Goal: Transaction & Acquisition: Purchase product/service

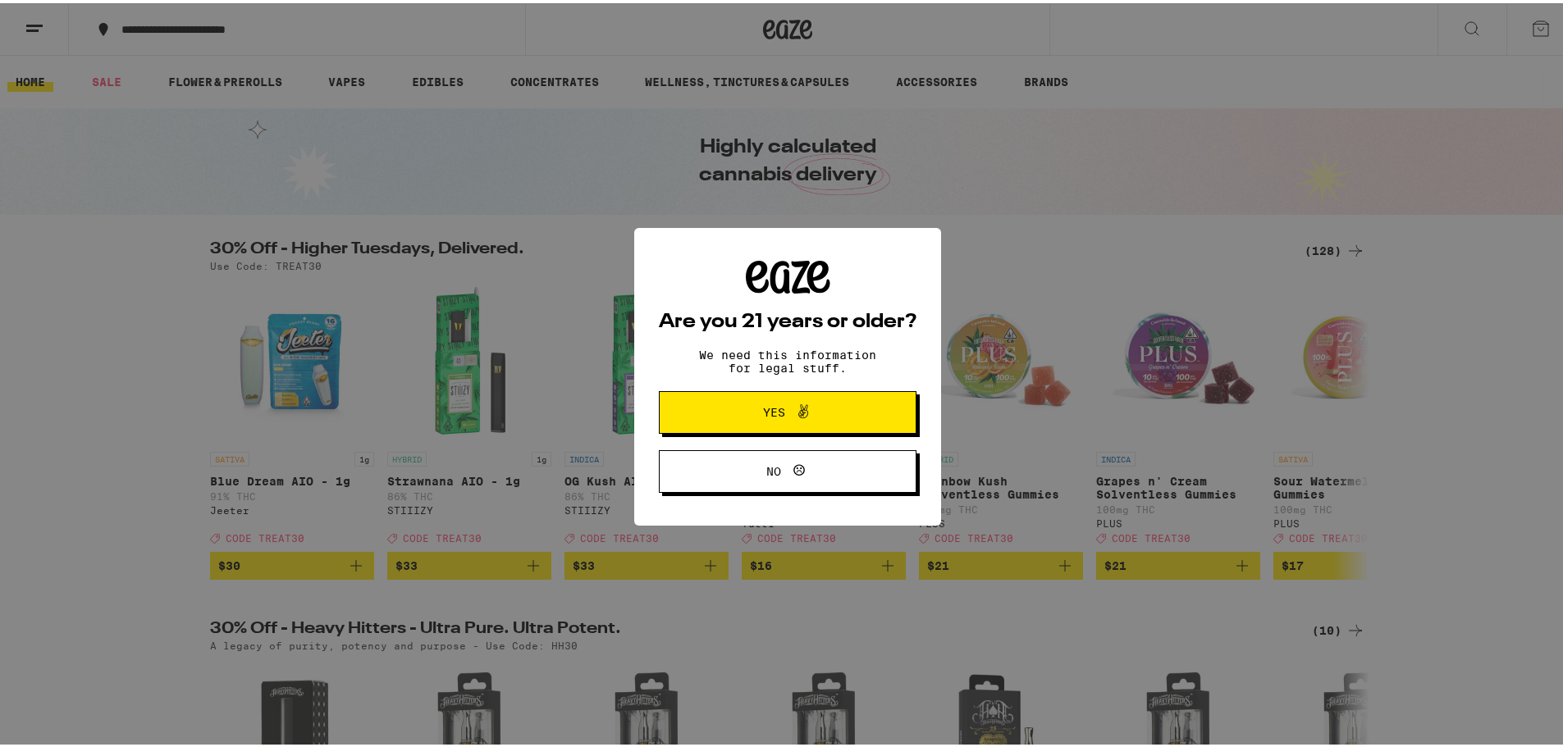
click at [785, 410] on span at bounding box center [799, 409] width 28 height 21
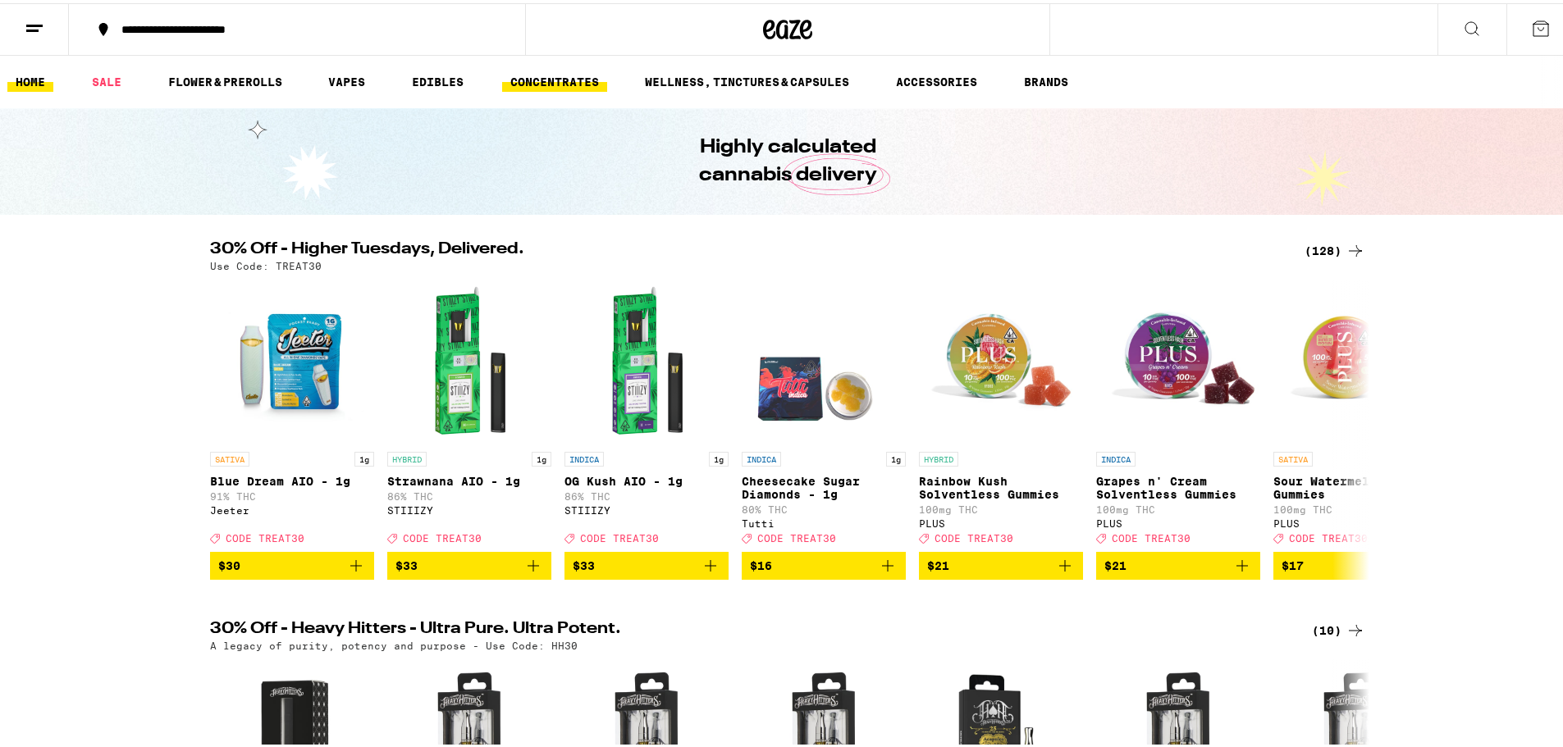
click at [546, 80] on link "CONCENTRATES" at bounding box center [554, 79] width 105 height 20
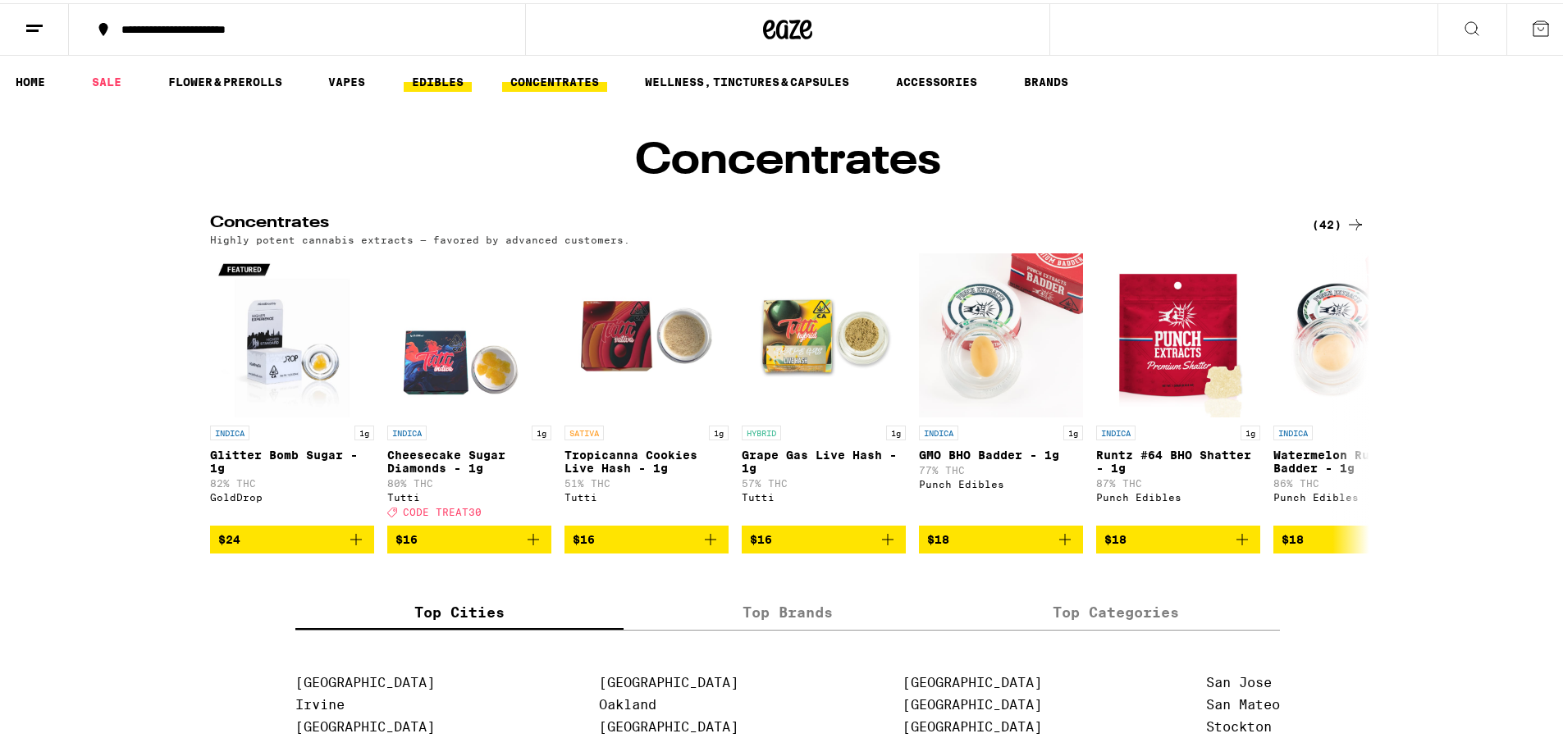
click at [443, 75] on link "EDIBLES" at bounding box center [438, 79] width 68 height 20
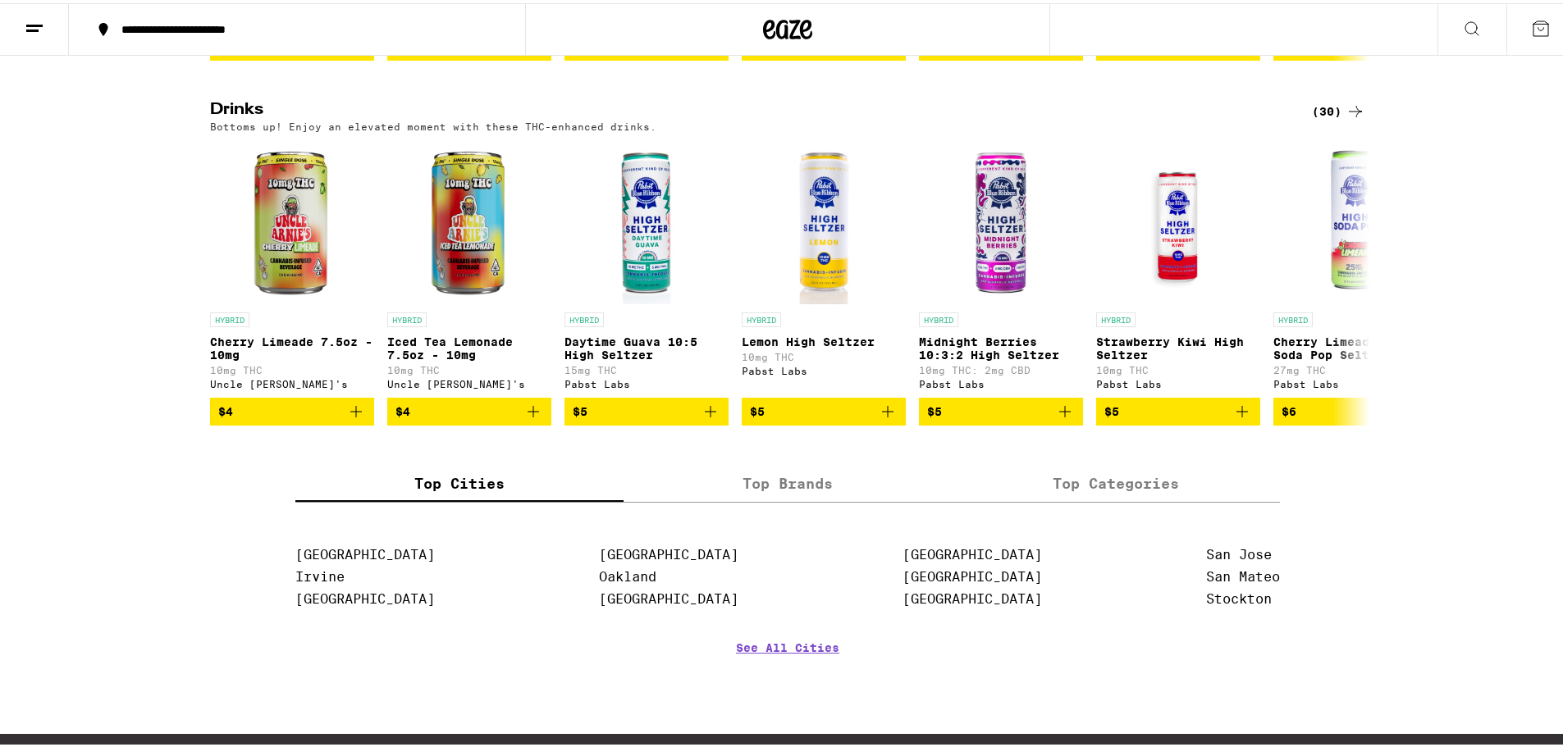
scroll to position [820, 0]
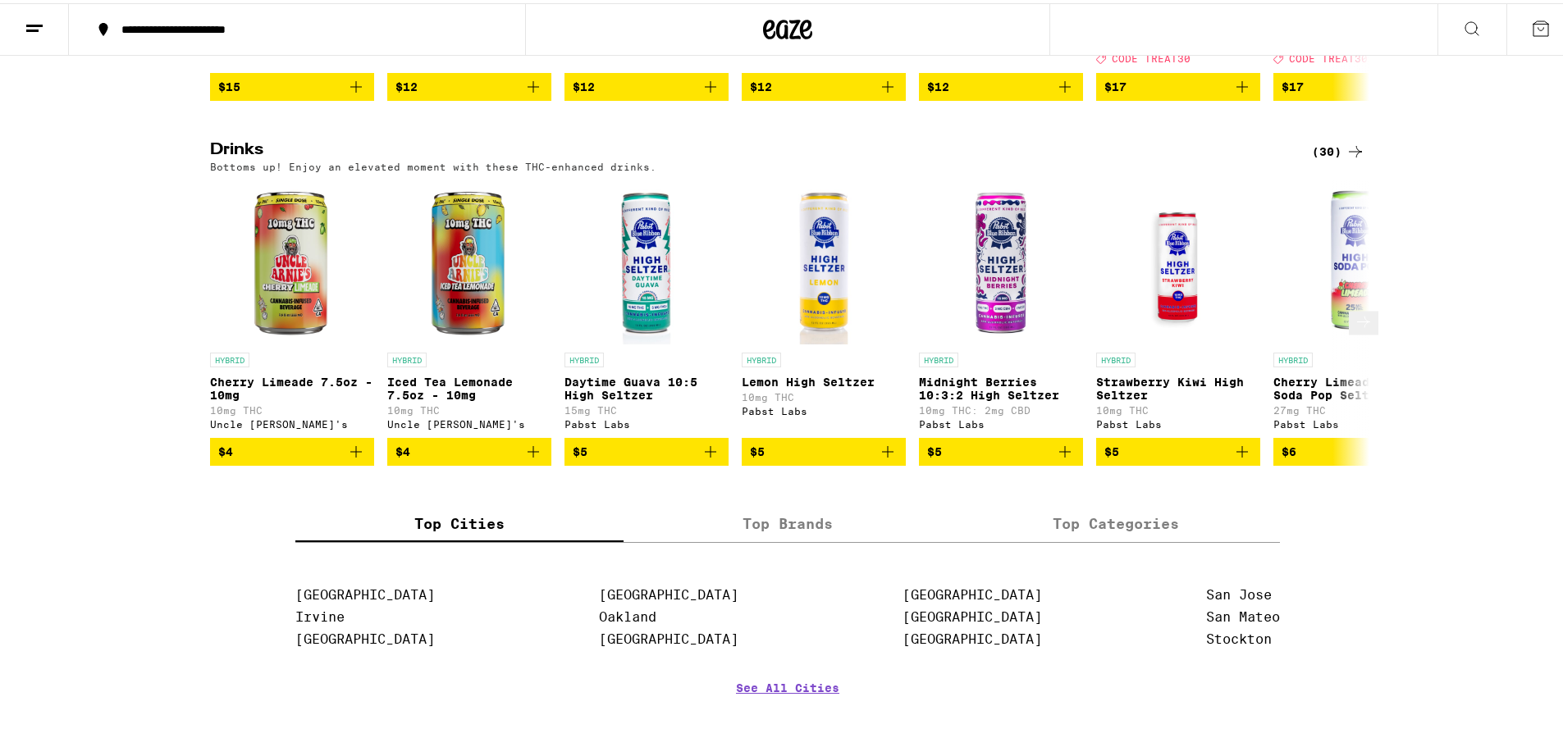
click at [1354, 328] on icon at bounding box center [1364, 318] width 20 height 20
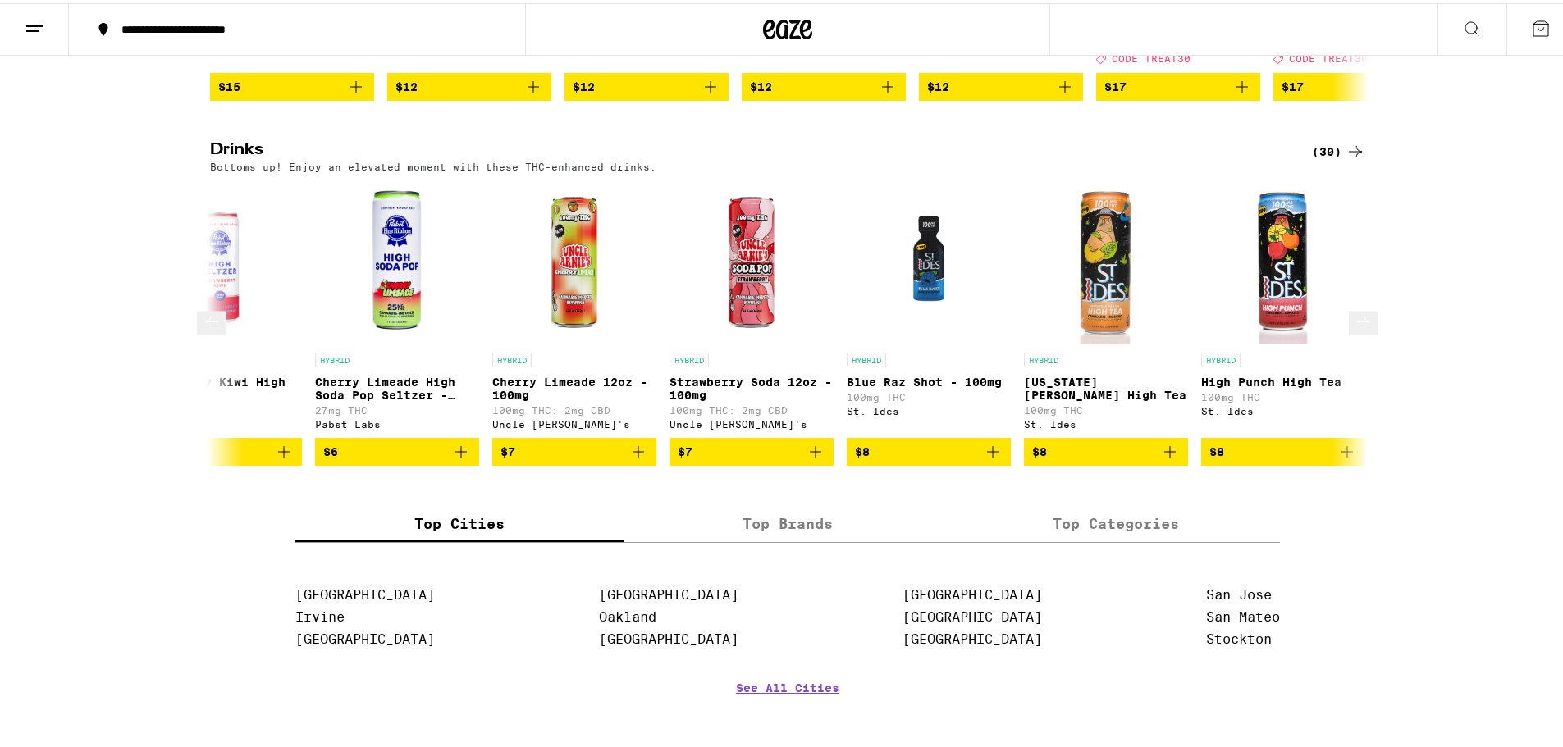
scroll to position [0, 976]
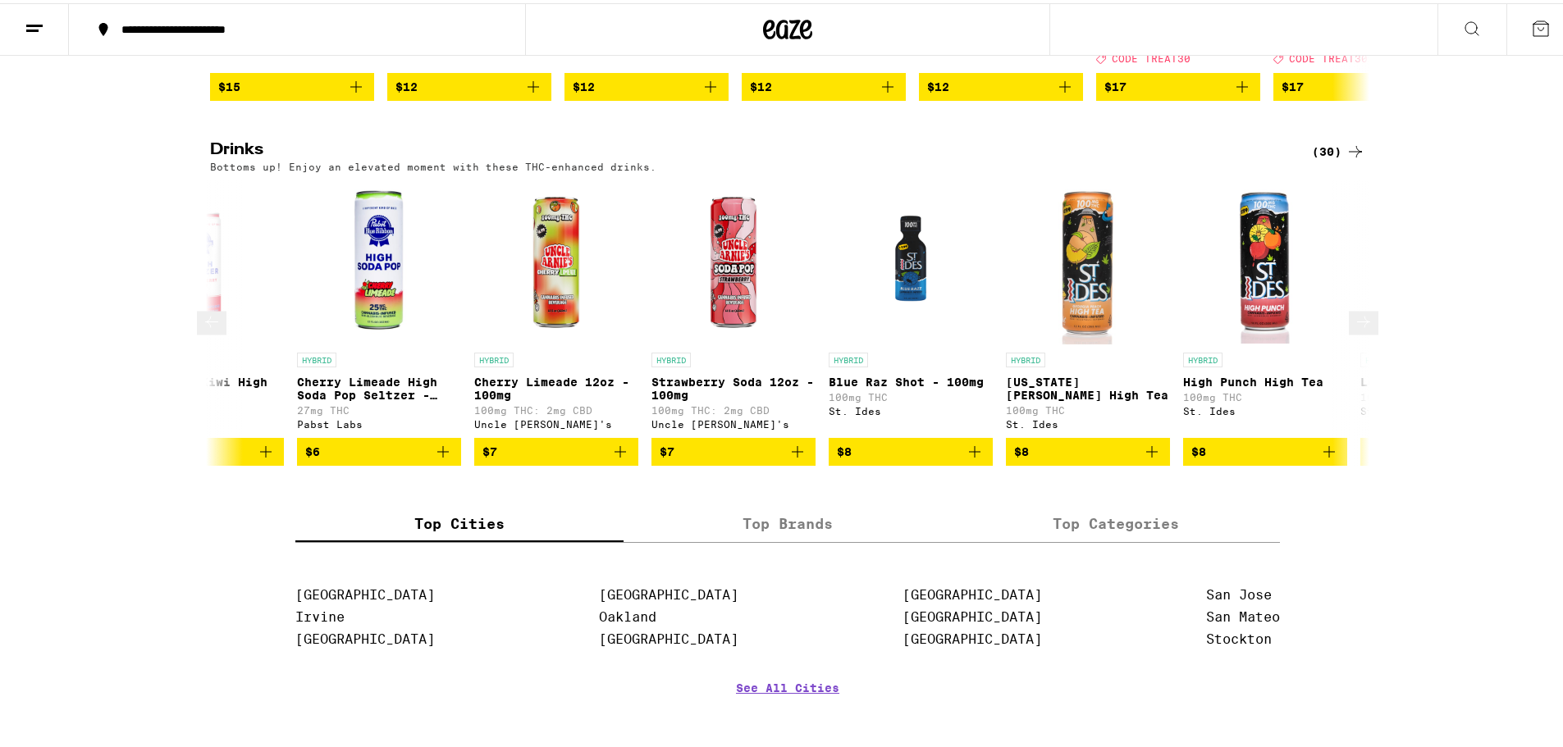
click at [1354, 328] on icon at bounding box center [1364, 318] width 20 height 20
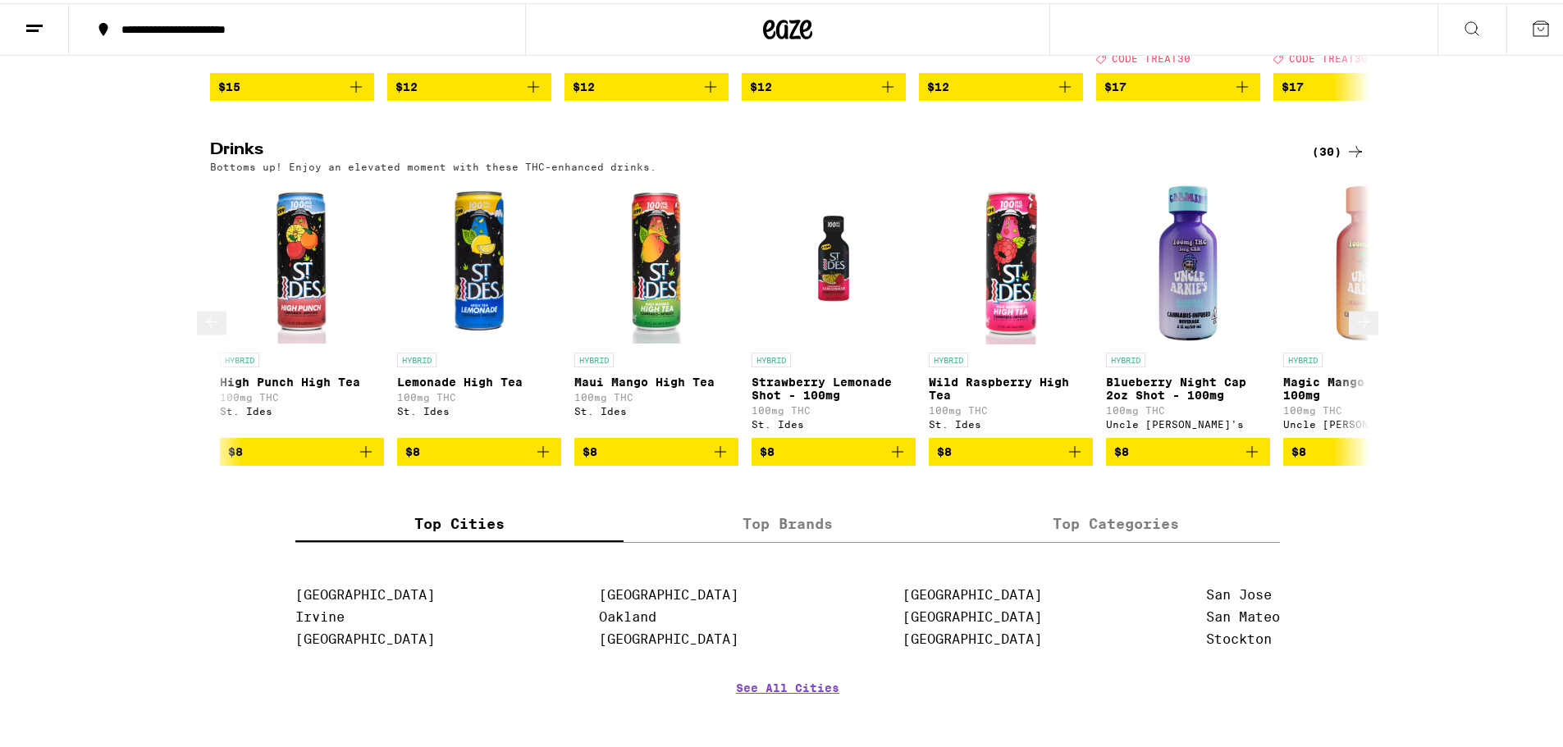
scroll to position [0, 1953]
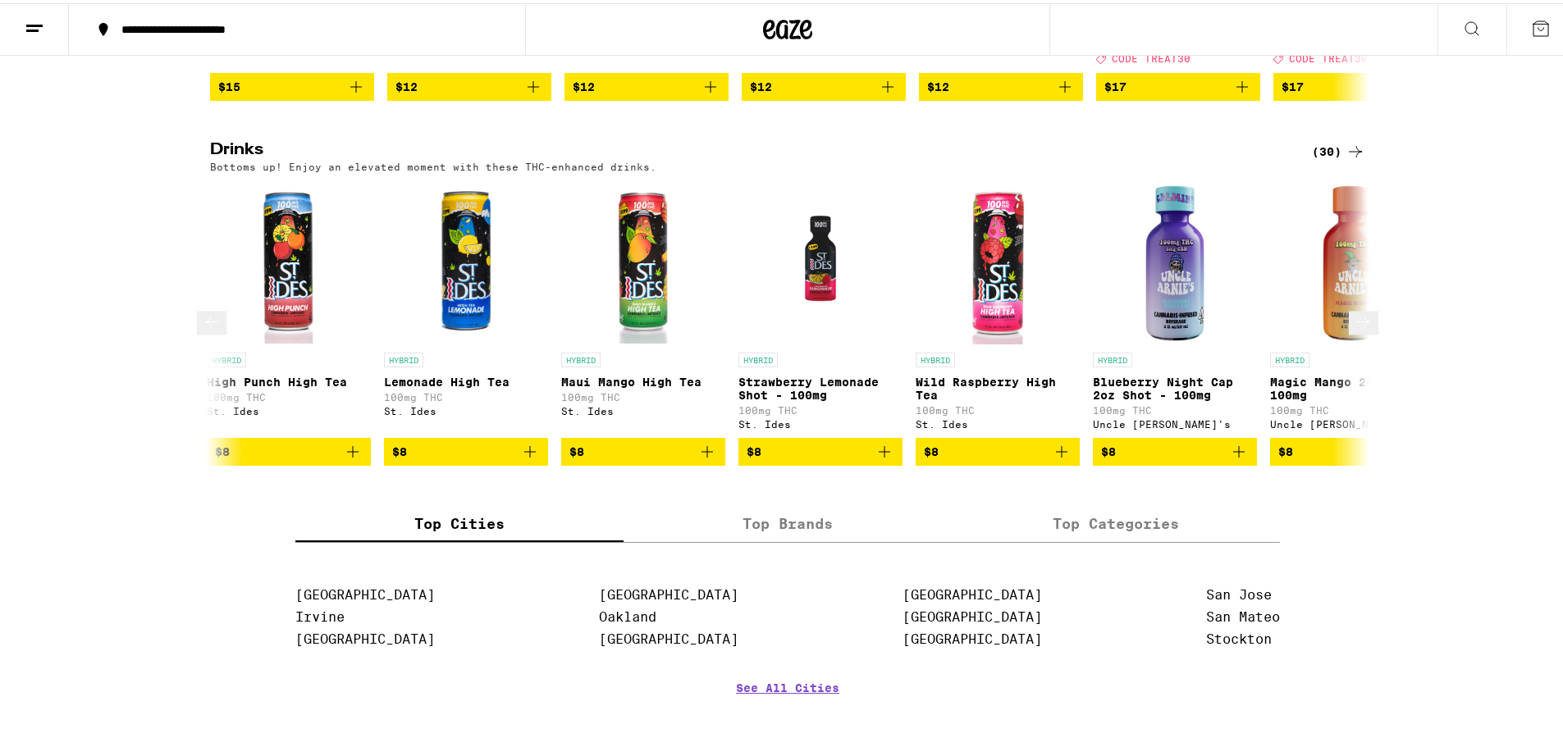
click at [1354, 328] on icon at bounding box center [1364, 318] width 20 height 20
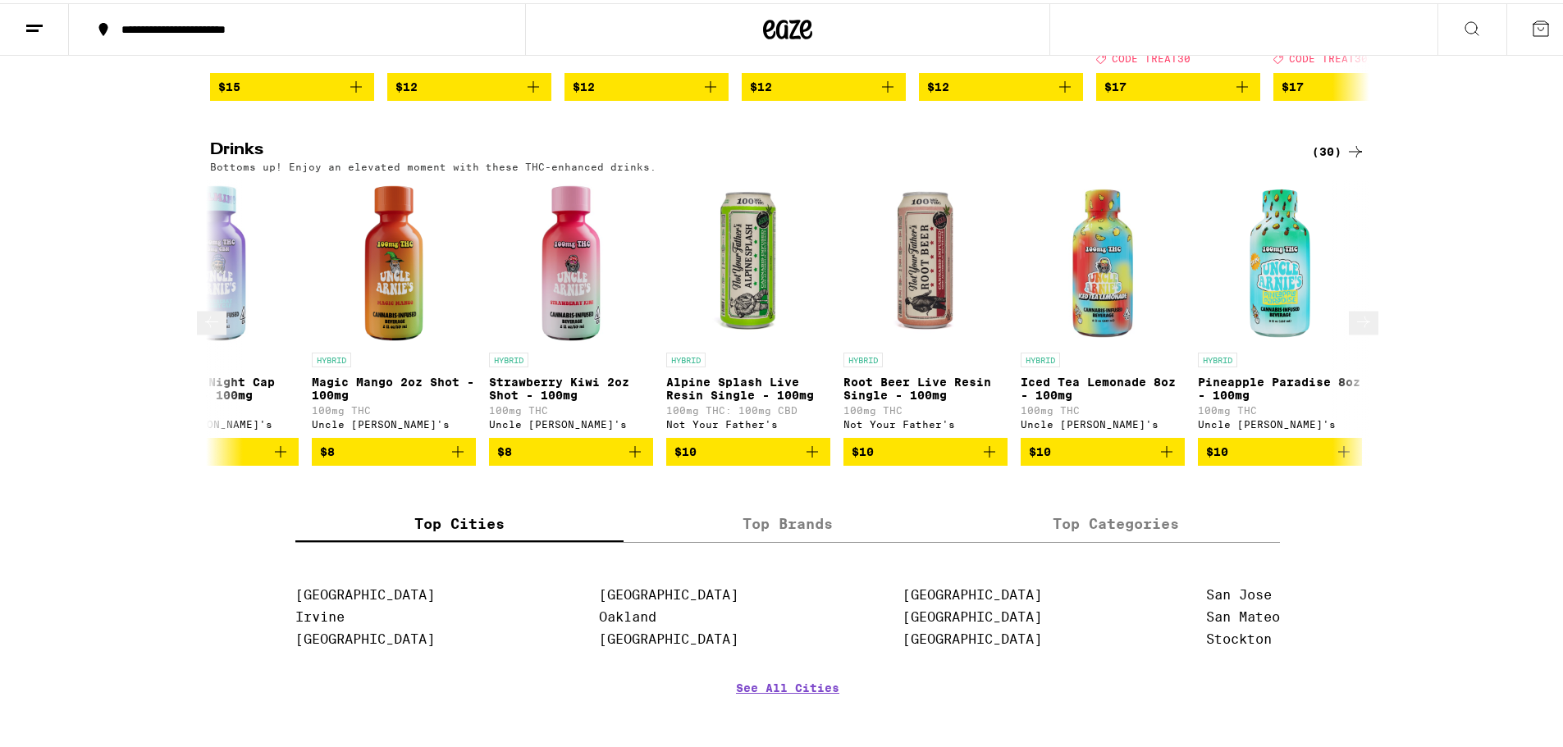
scroll to position [0, 2929]
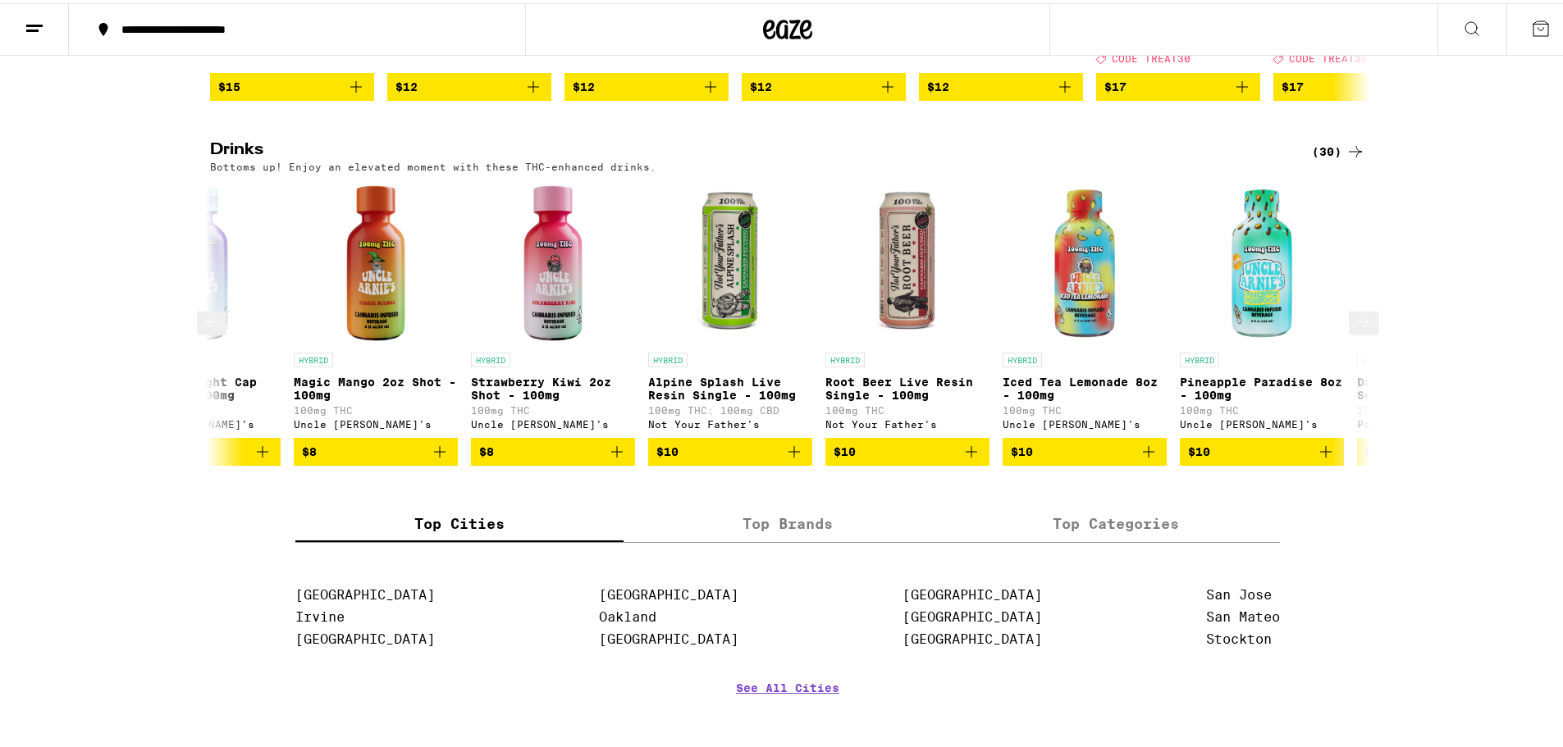
click at [1354, 328] on icon at bounding box center [1364, 318] width 20 height 20
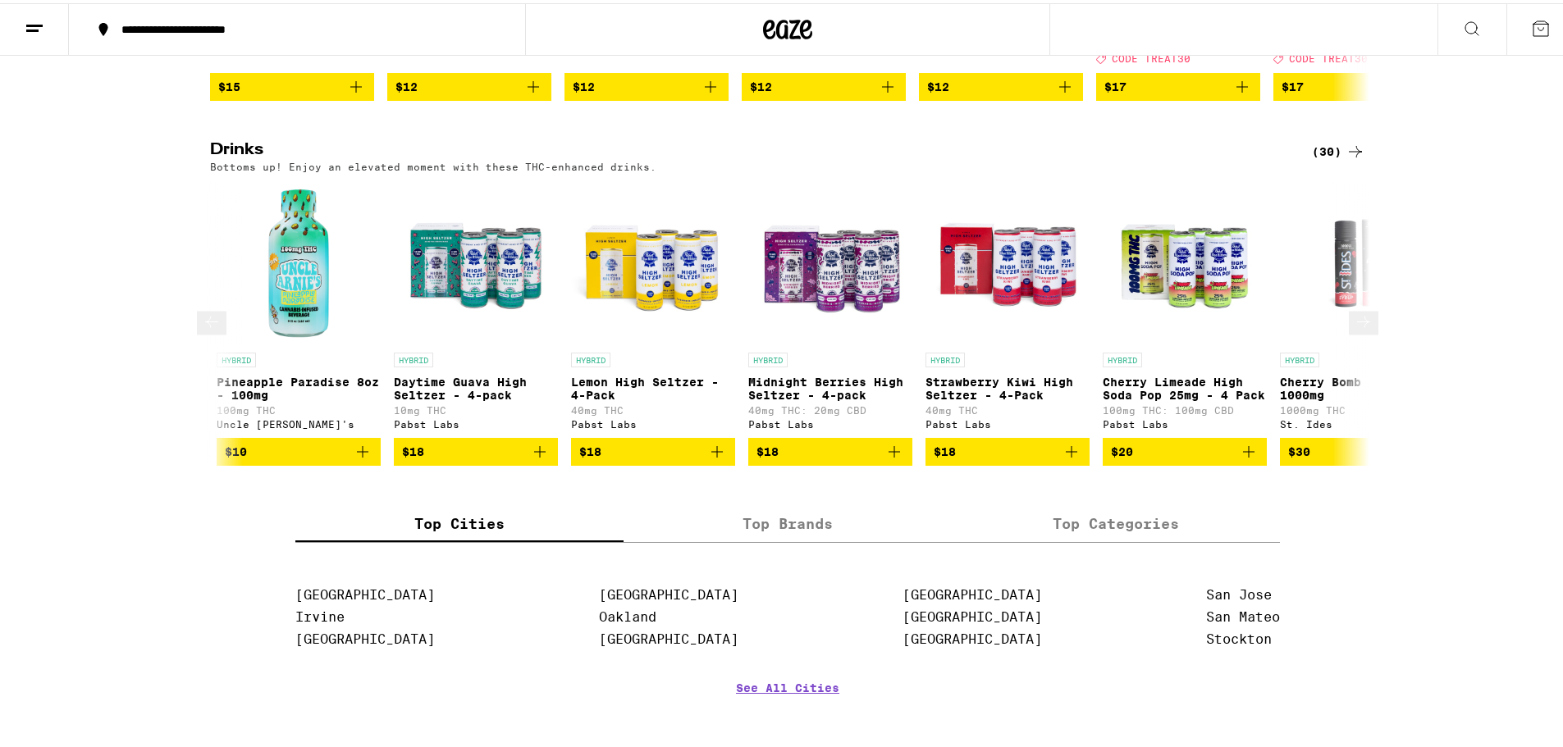
scroll to position [0, 3905]
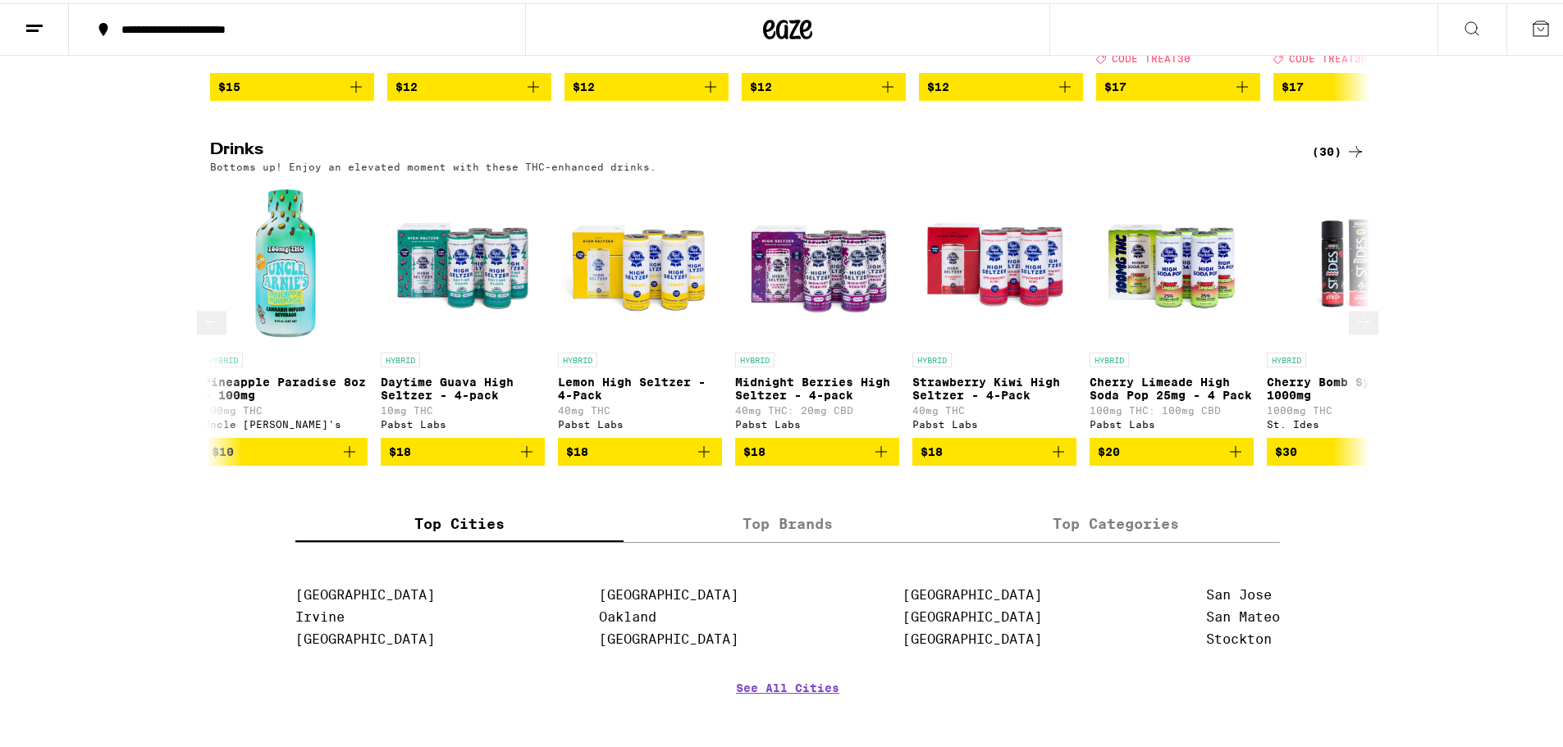
click at [1354, 328] on icon at bounding box center [1364, 318] width 20 height 20
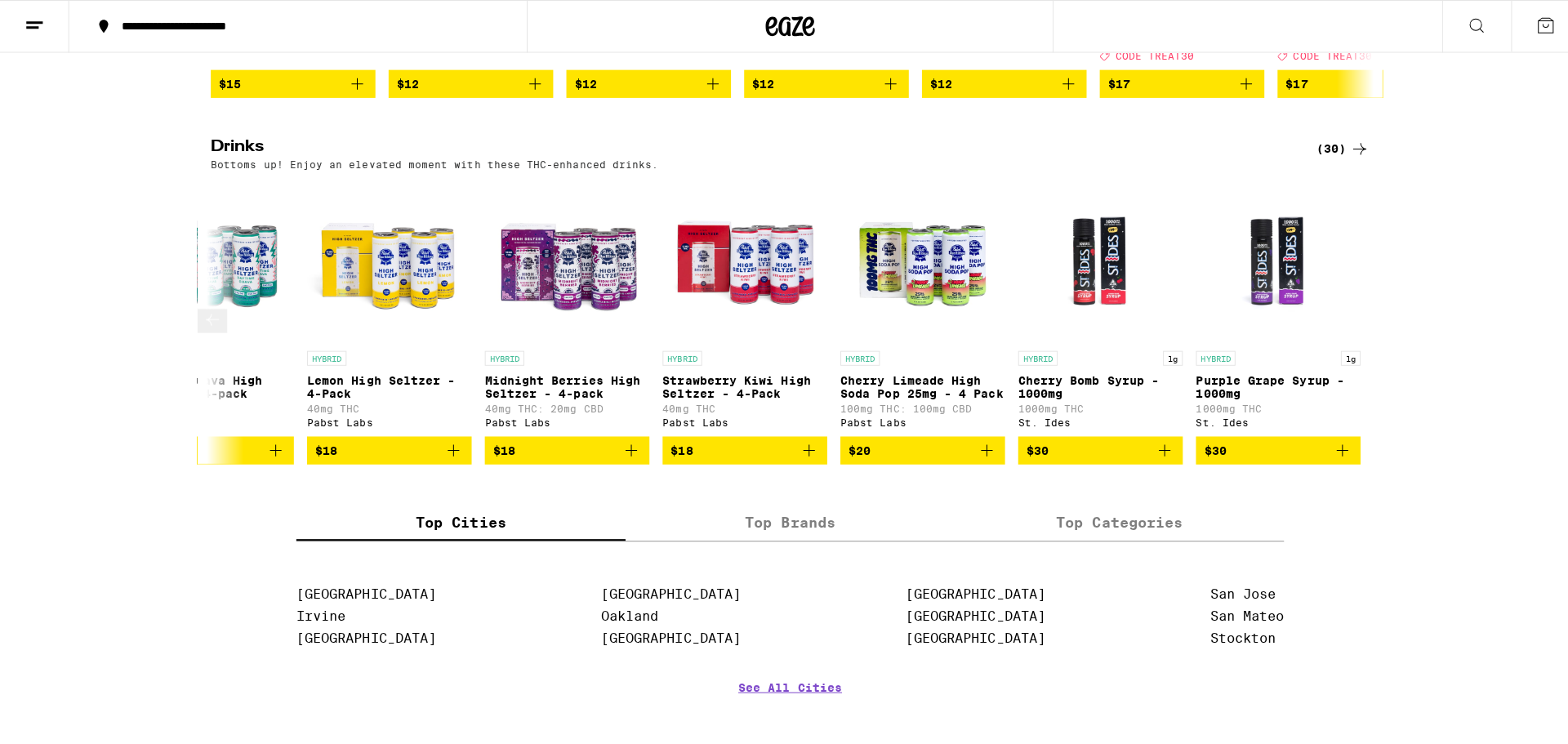
scroll to position [0, 4143]
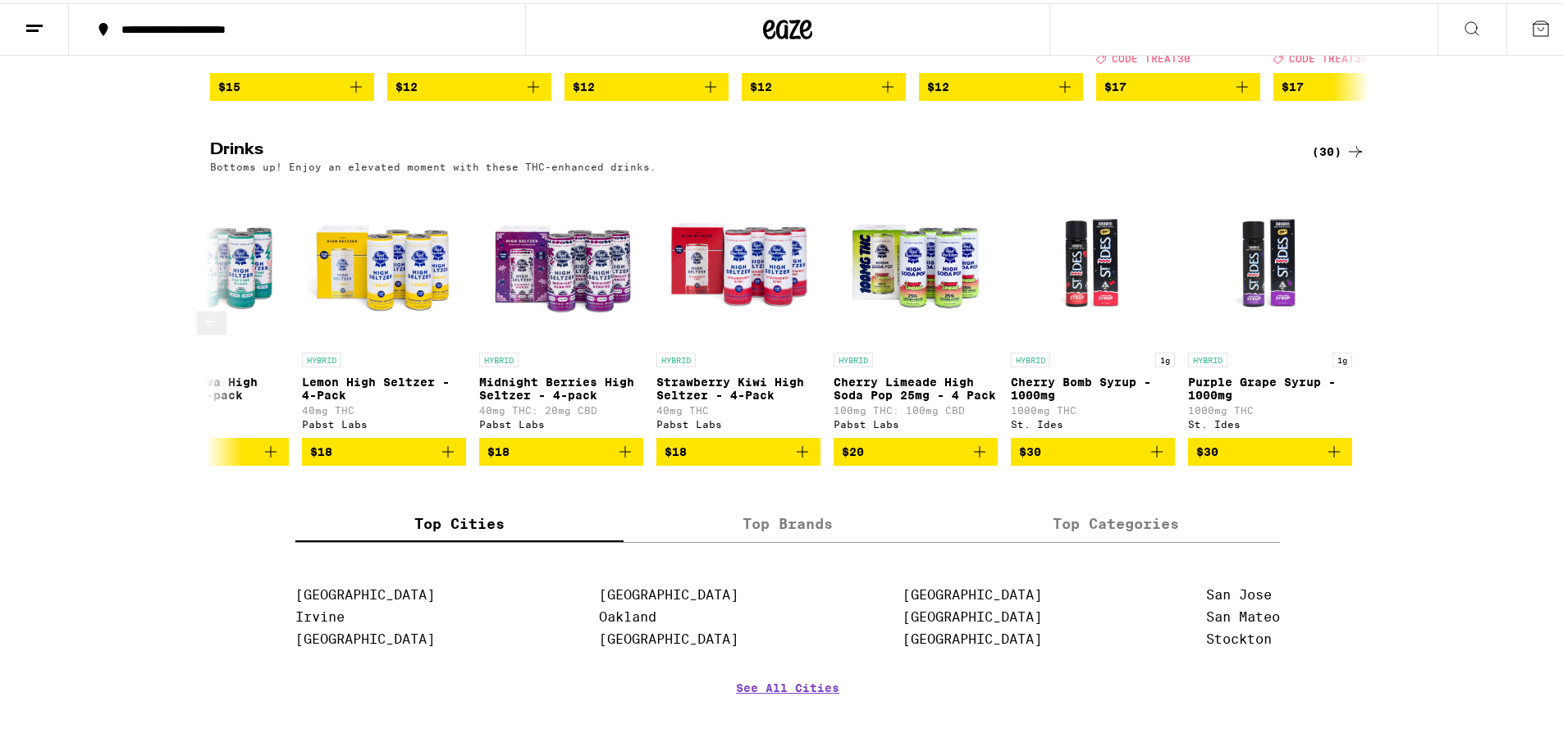
click at [1247, 318] on img "Open page for Purple Grape Syrup - 1000mg from St. Ides" at bounding box center [1270, 259] width 164 height 164
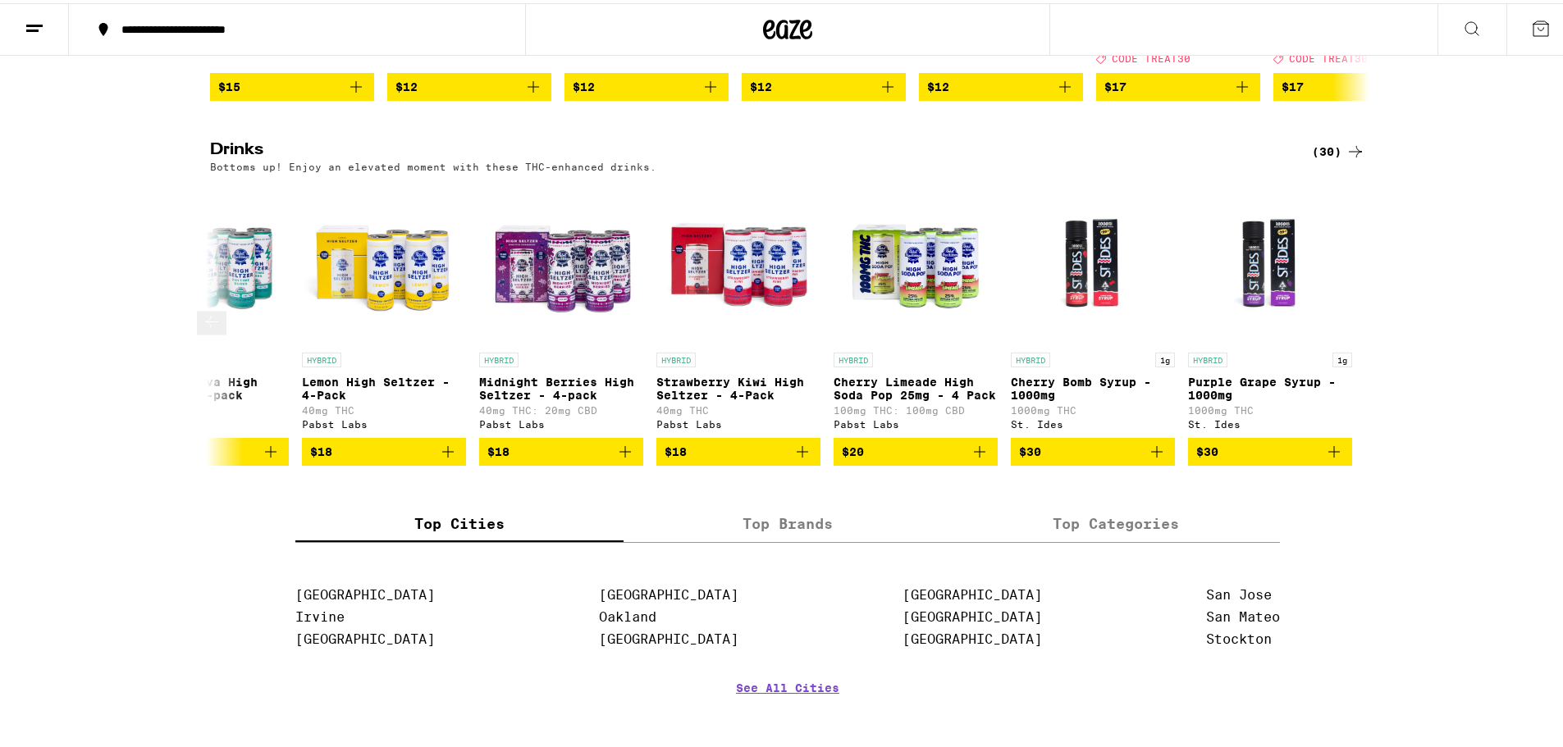
click at [913, 310] on img "Open page for Cherry Limeade High Soda Pop 25mg - 4 Pack from Pabst Labs" at bounding box center [916, 259] width 164 height 164
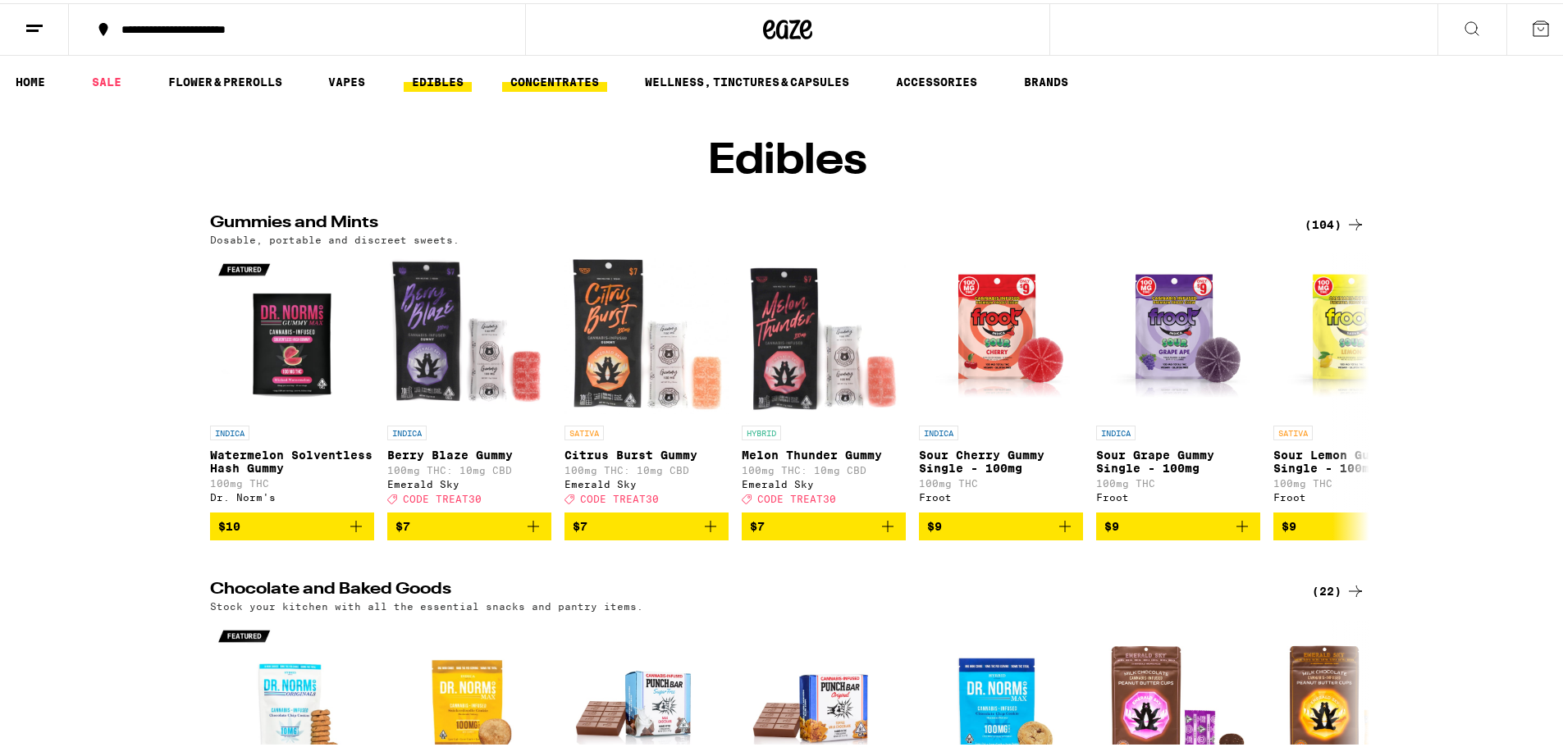
click at [565, 76] on link "CONCENTRATES" at bounding box center [554, 79] width 105 height 20
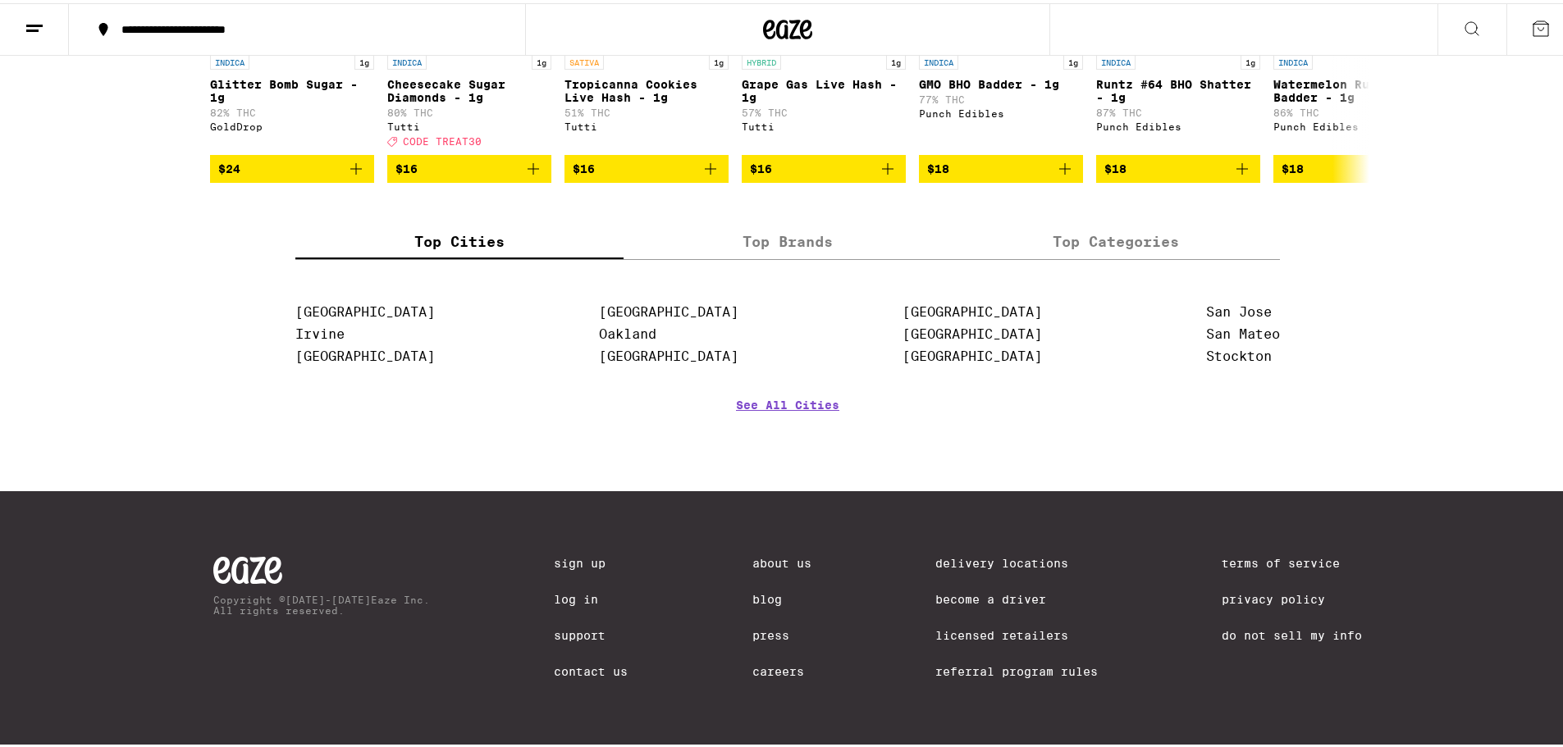
scroll to position [80, 0]
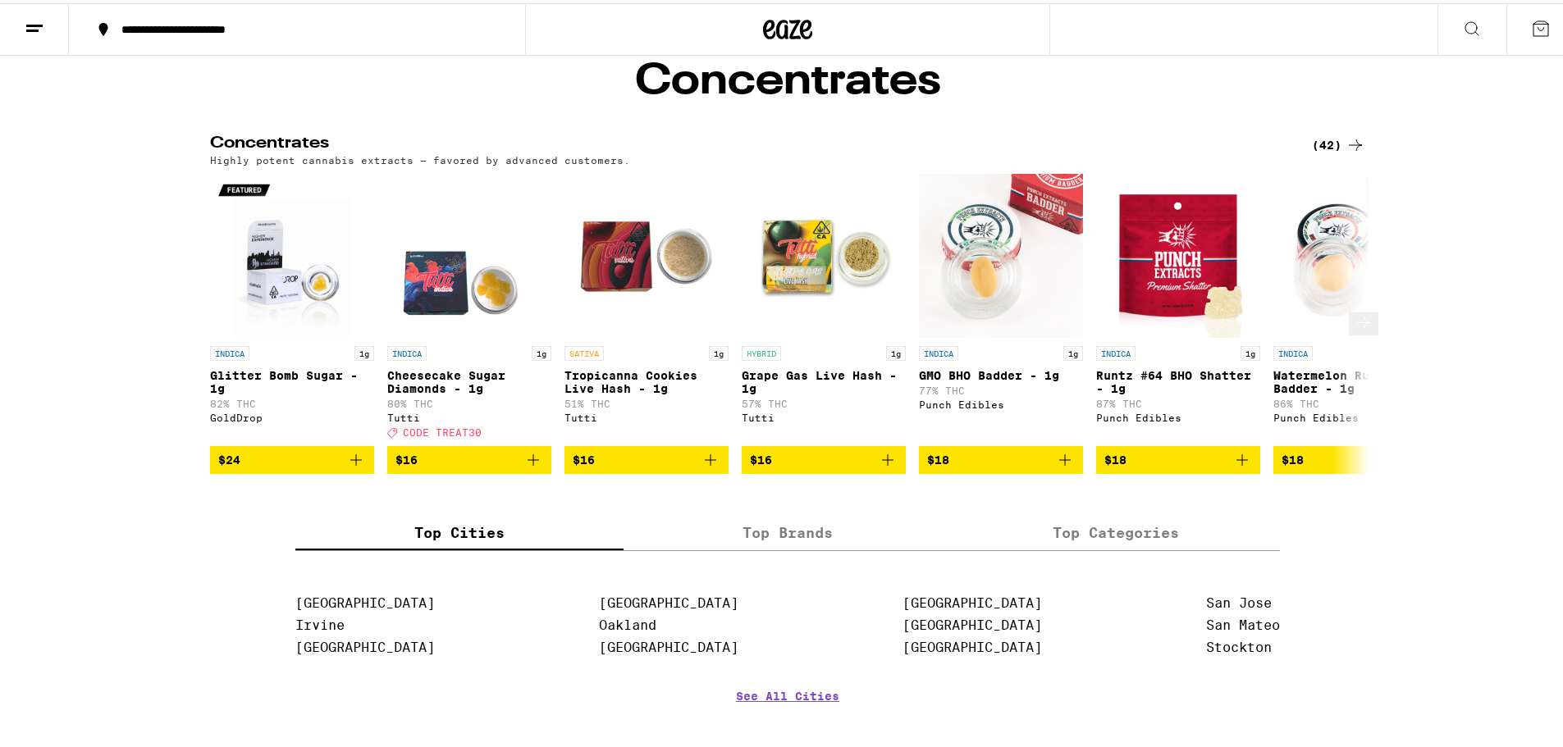
click at [1357, 330] on icon at bounding box center [1364, 320] width 20 height 20
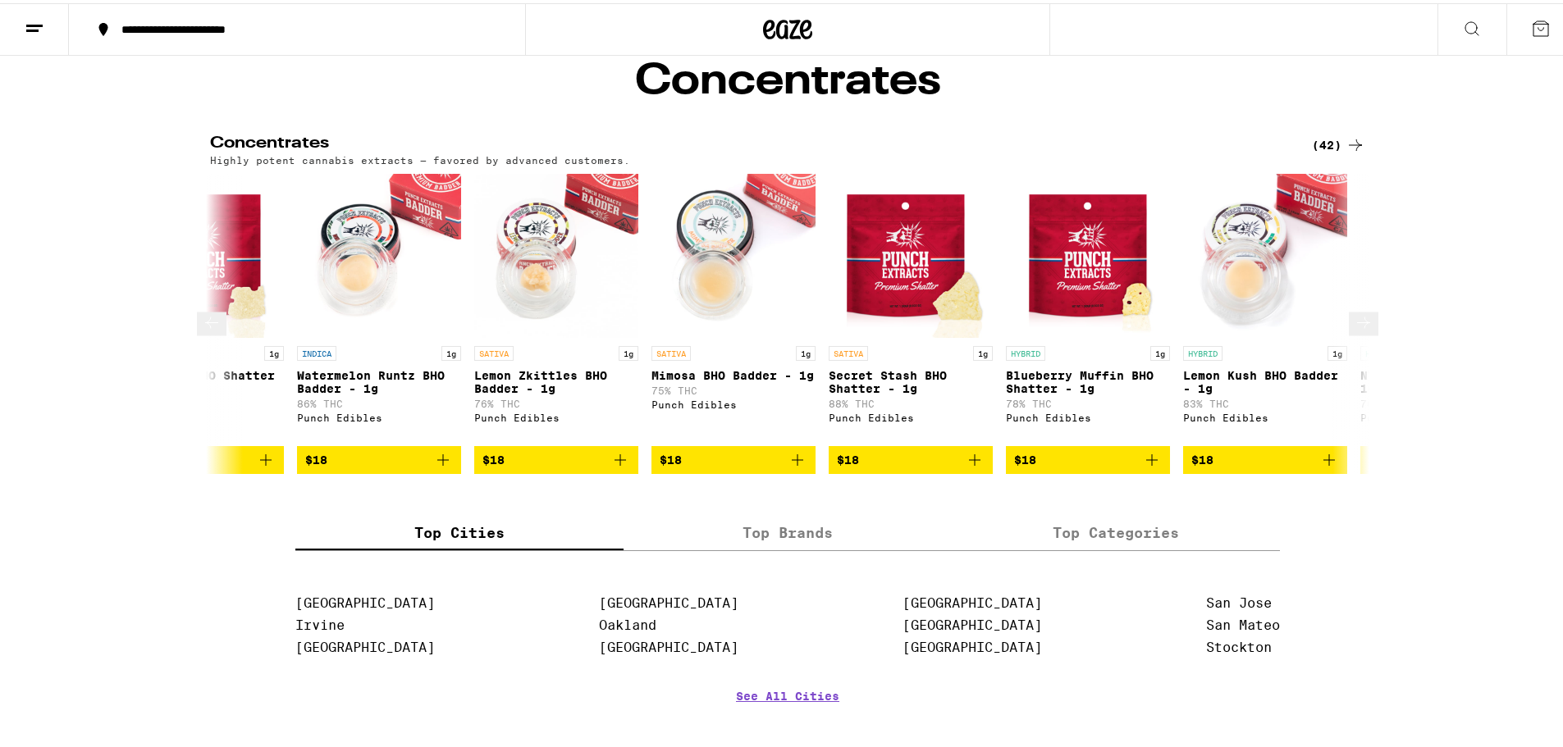
click at [1357, 330] on icon at bounding box center [1364, 320] width 20 height 20
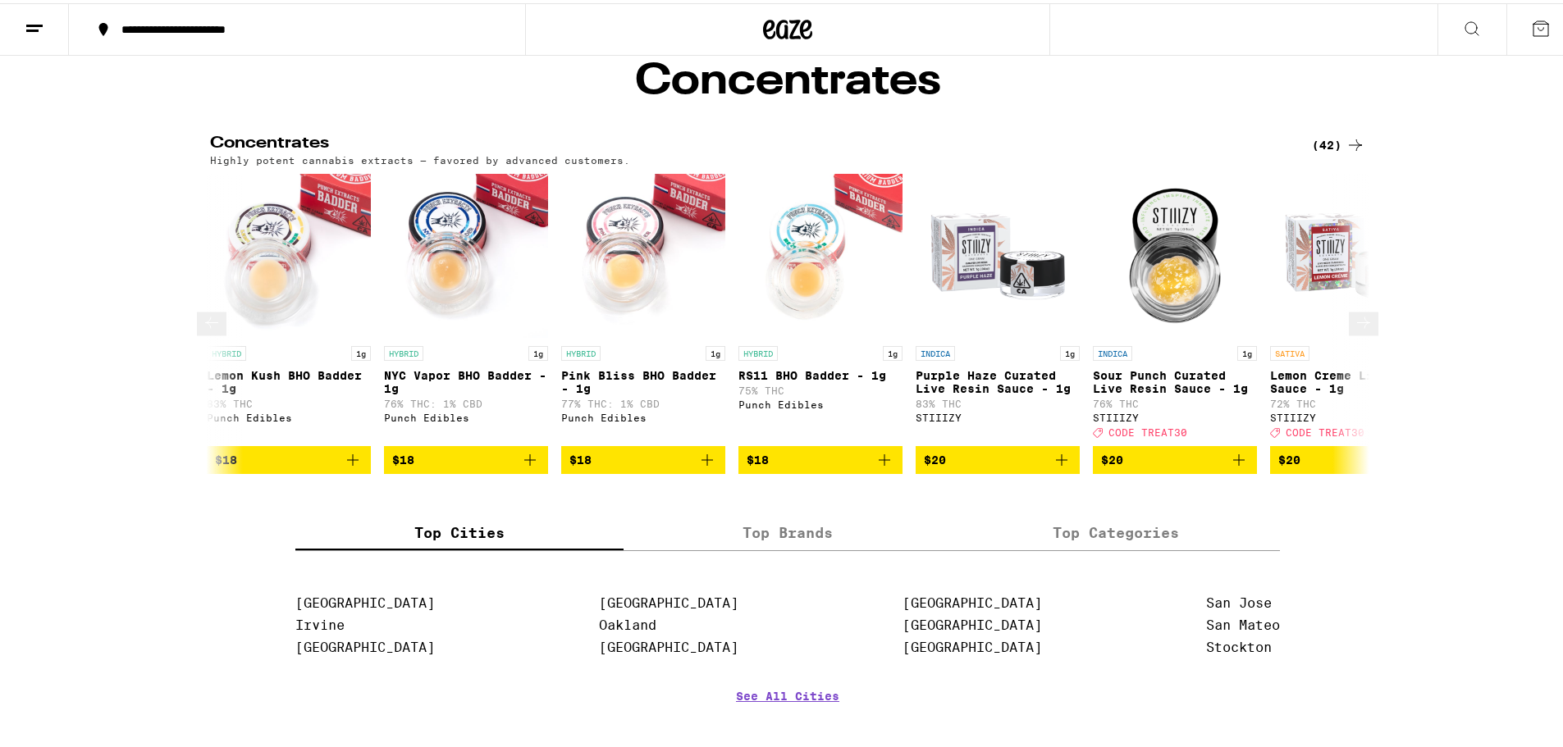
click at [1357, 330] on icon at bounding box center [1364, 320] width 20 height 20
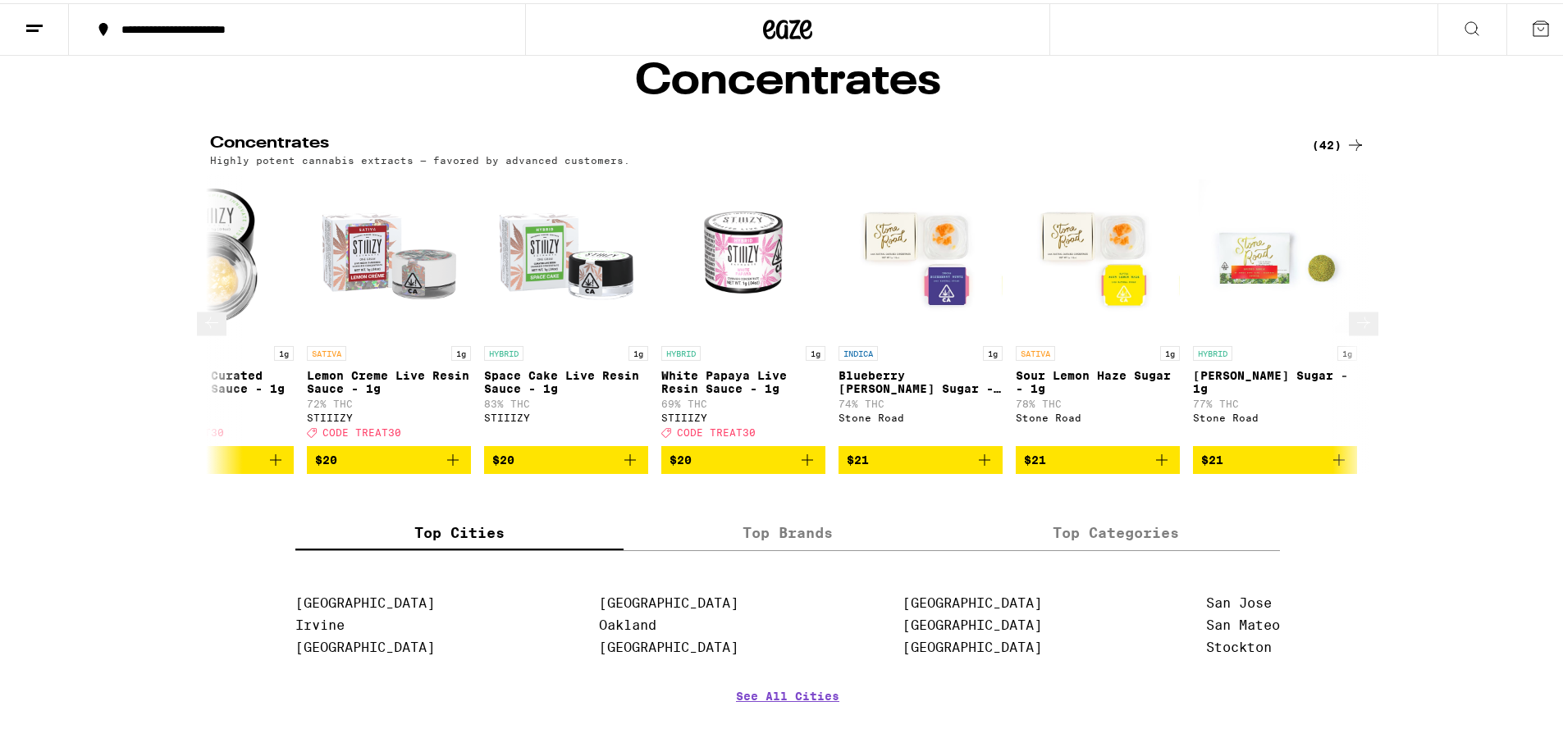
scroll to position [0, 2929]
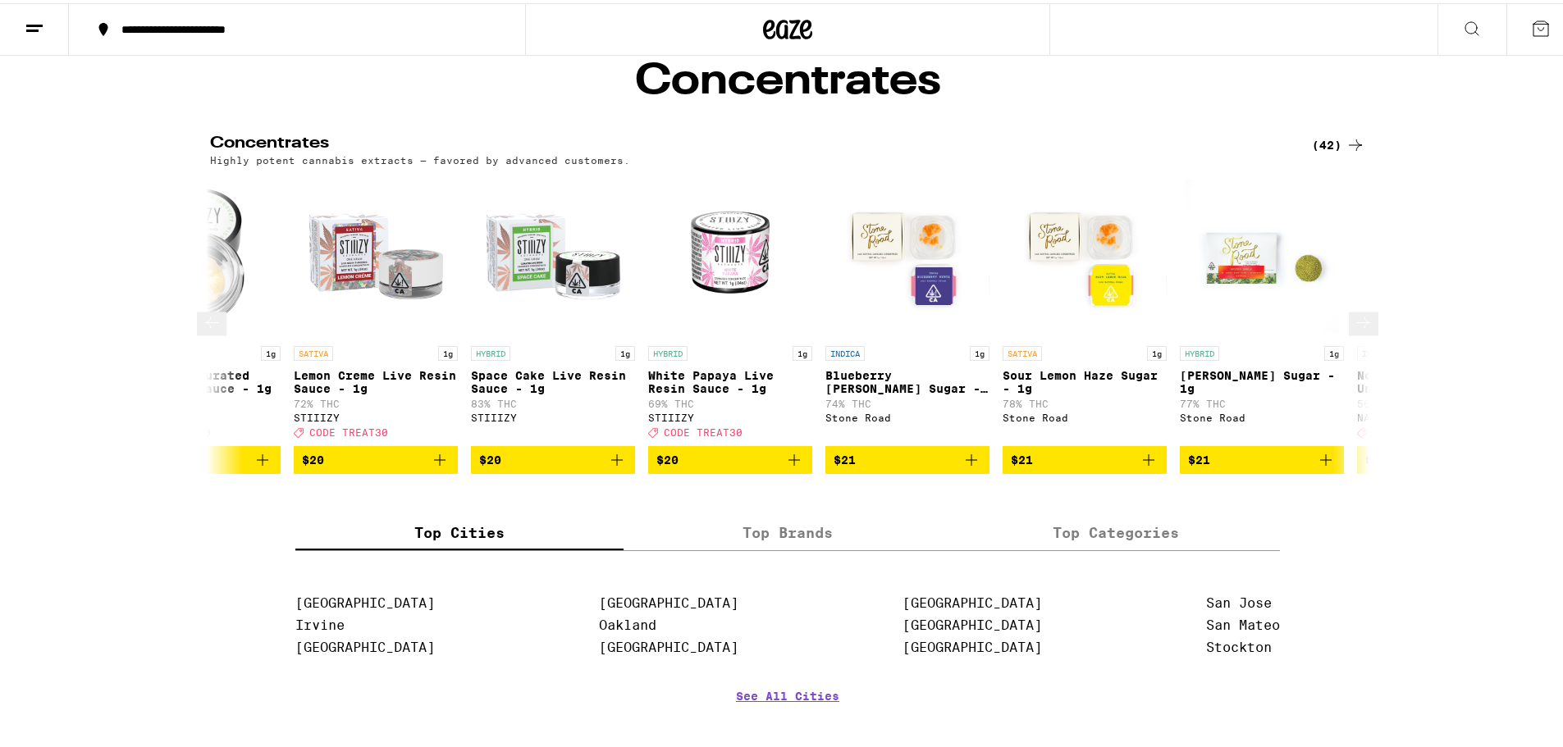
click at [1357, 330] on icon at bounding box center [1364, 320] width 20 height 20
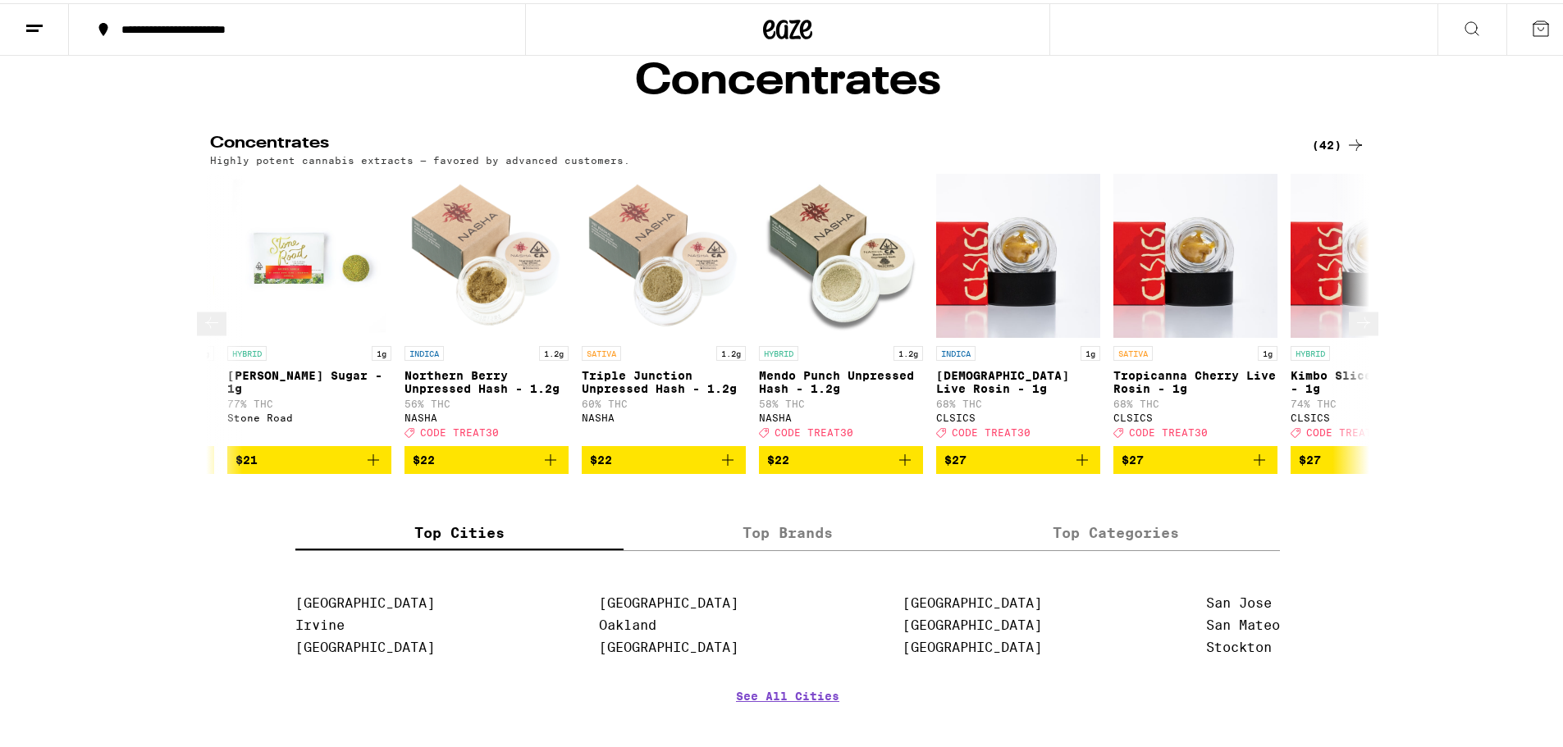
scroll to position [0, 3905]
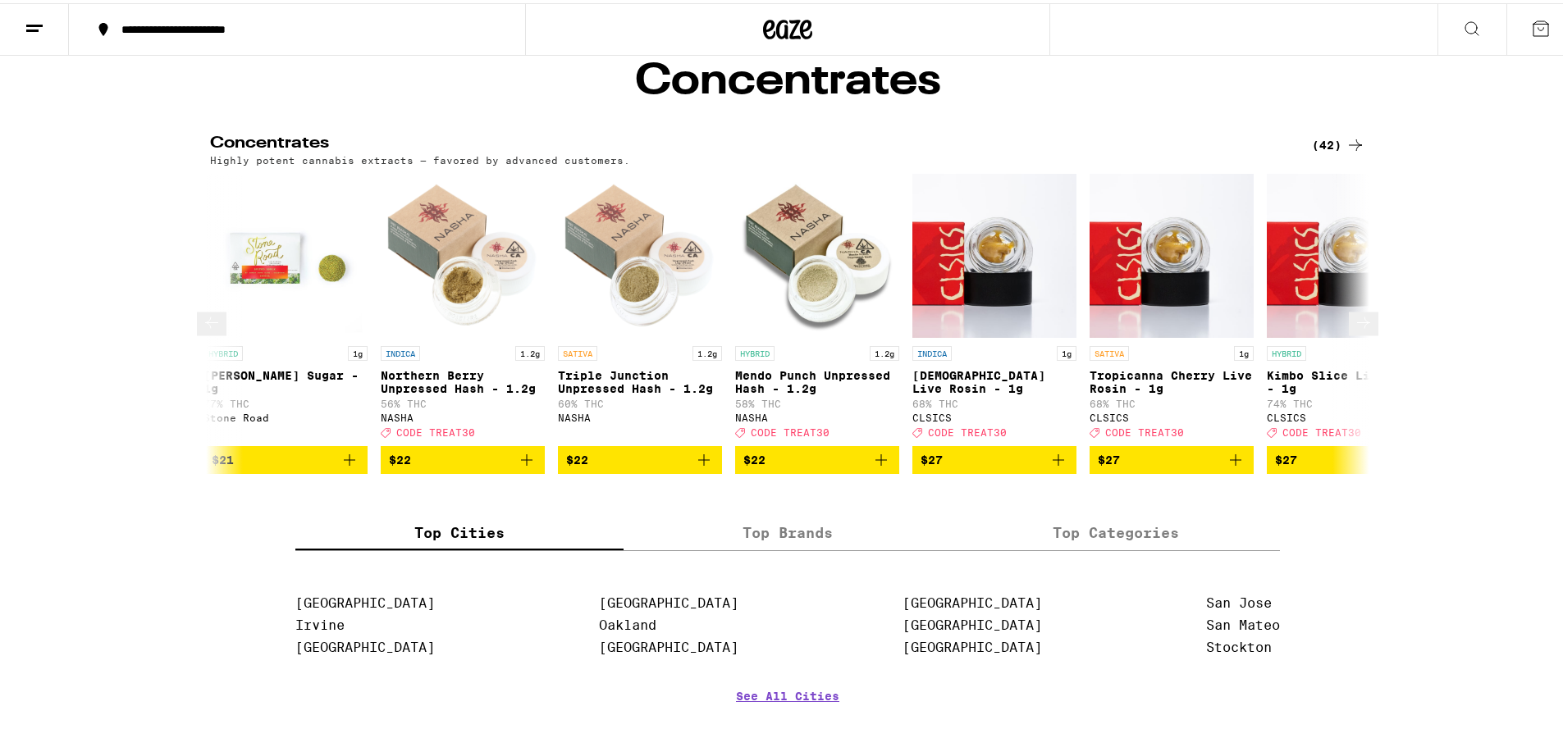
click at [1357, 330] on icon at bounding box center [1364, 320] width 20 height 20
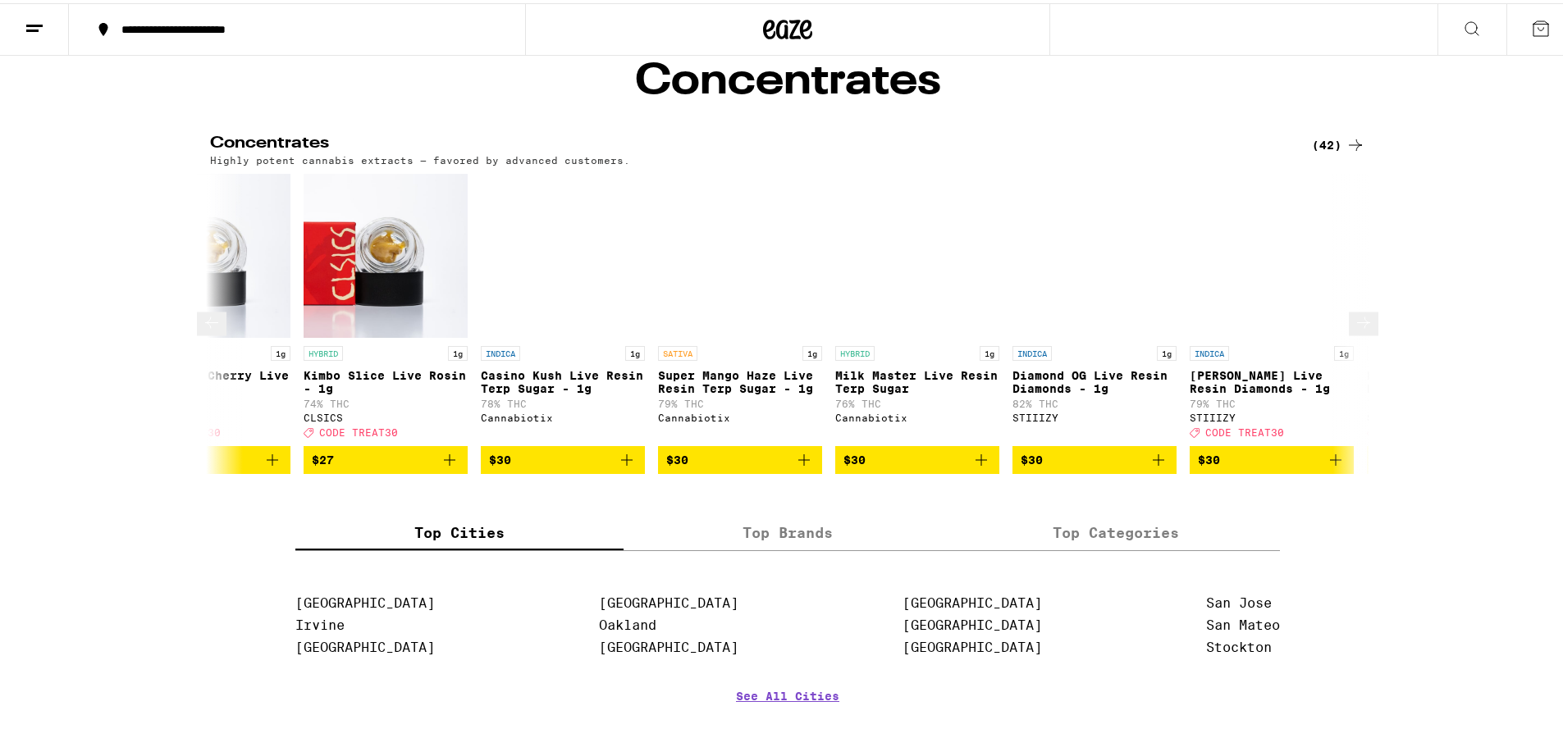
scroll to position [0, 4882]
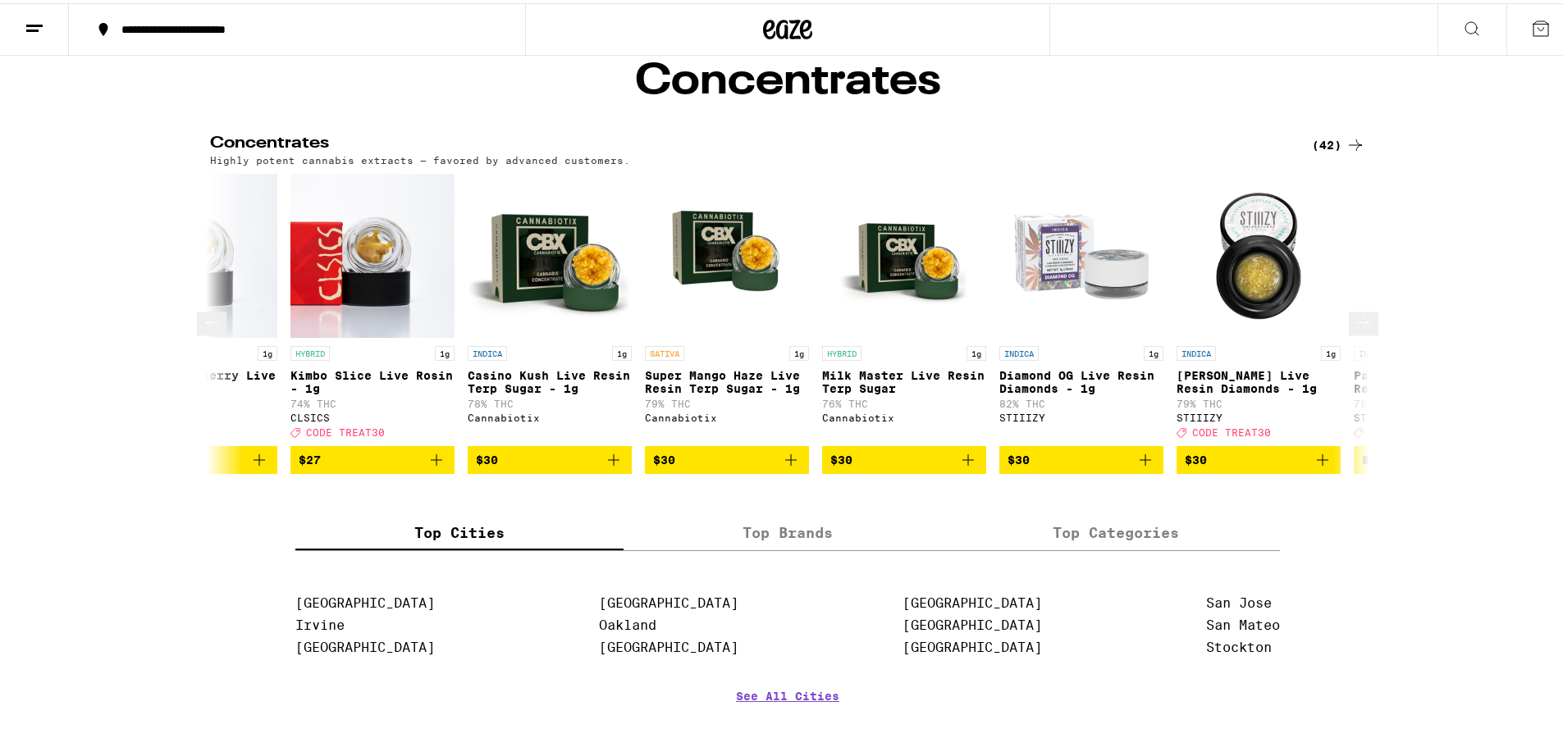
click at [1357, 330] on icon at bounding box center [1364, 320] width 20 height 20
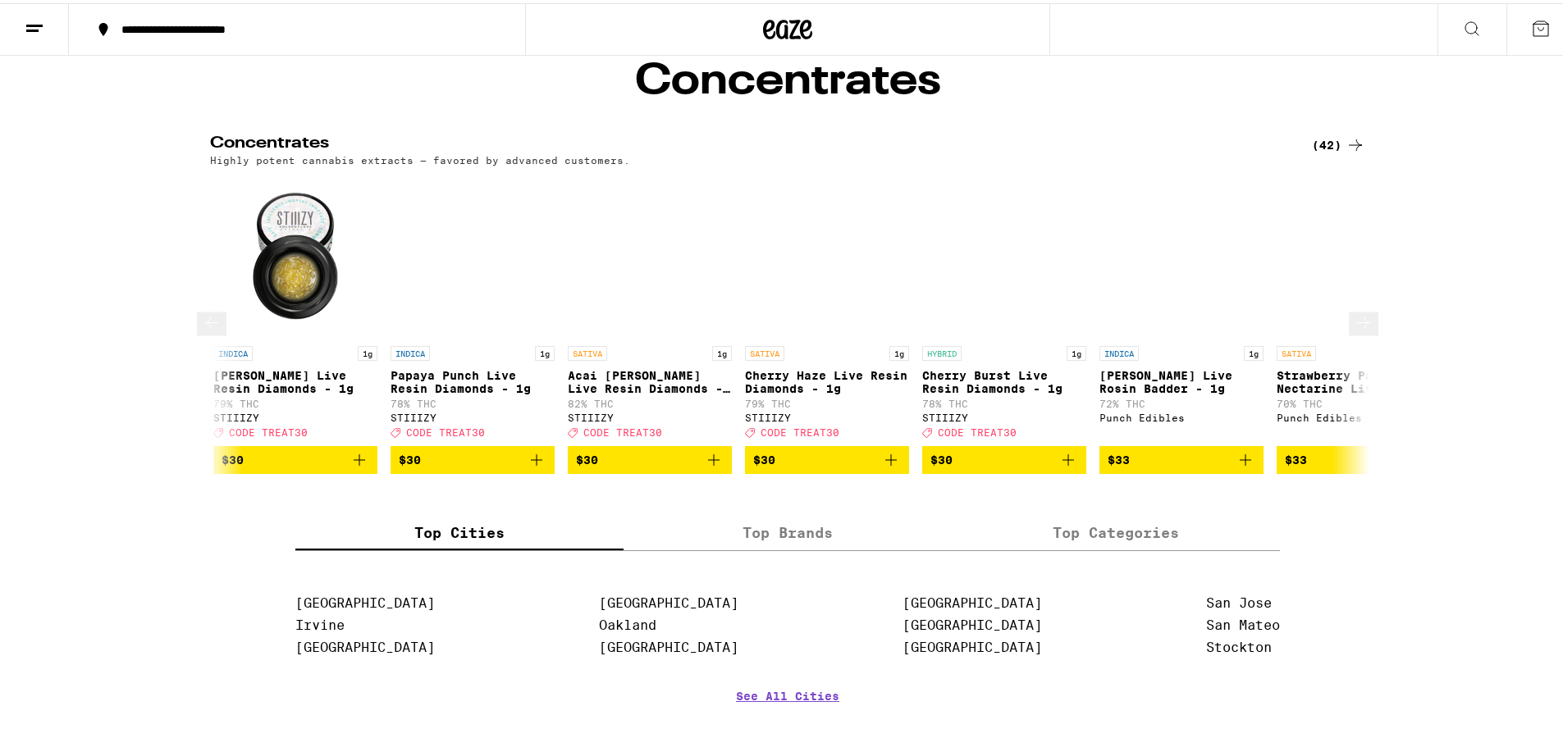
scroll to position [0, 5858]
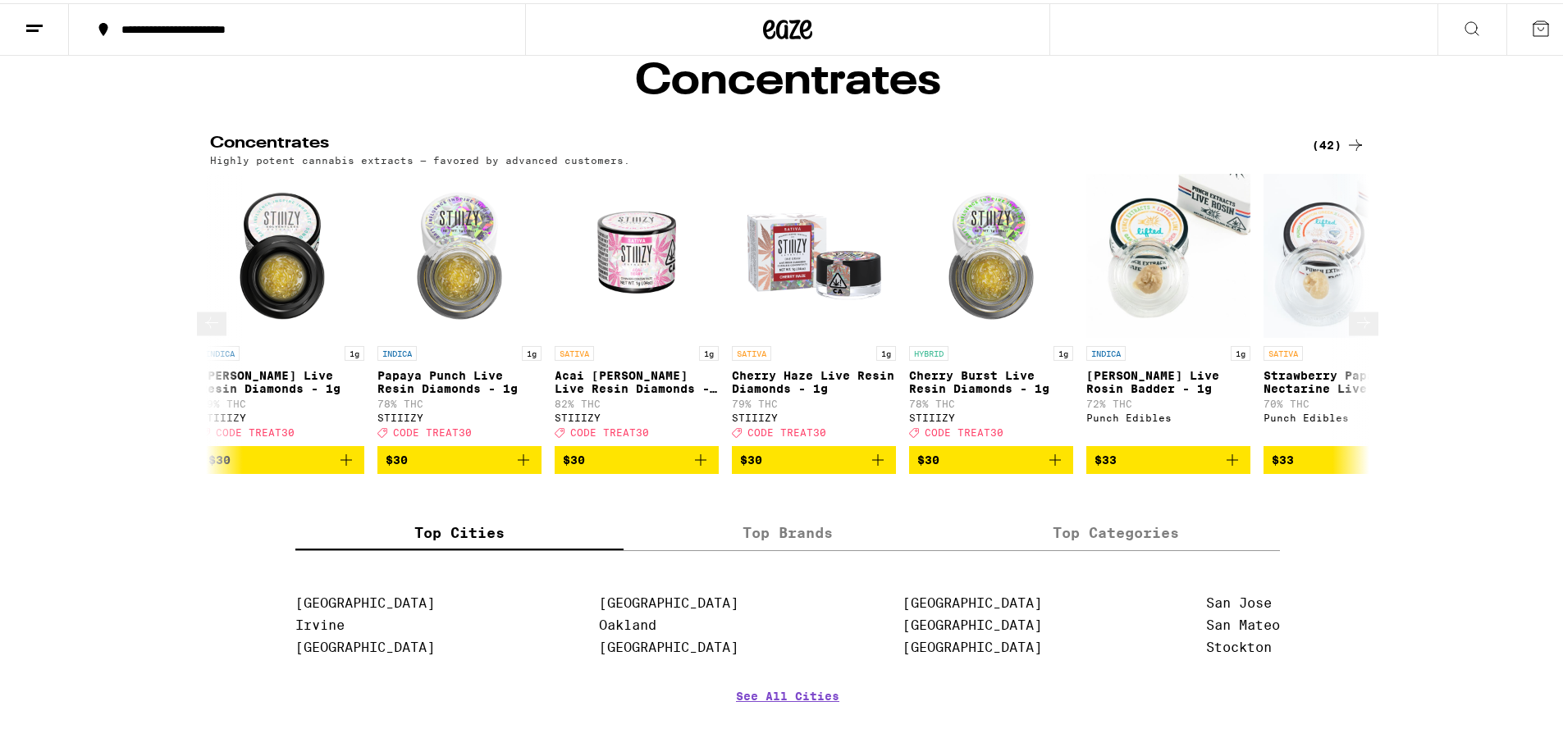
click at [1357, 330] on icon at bounding box center [1364, 320] width 20 height 20
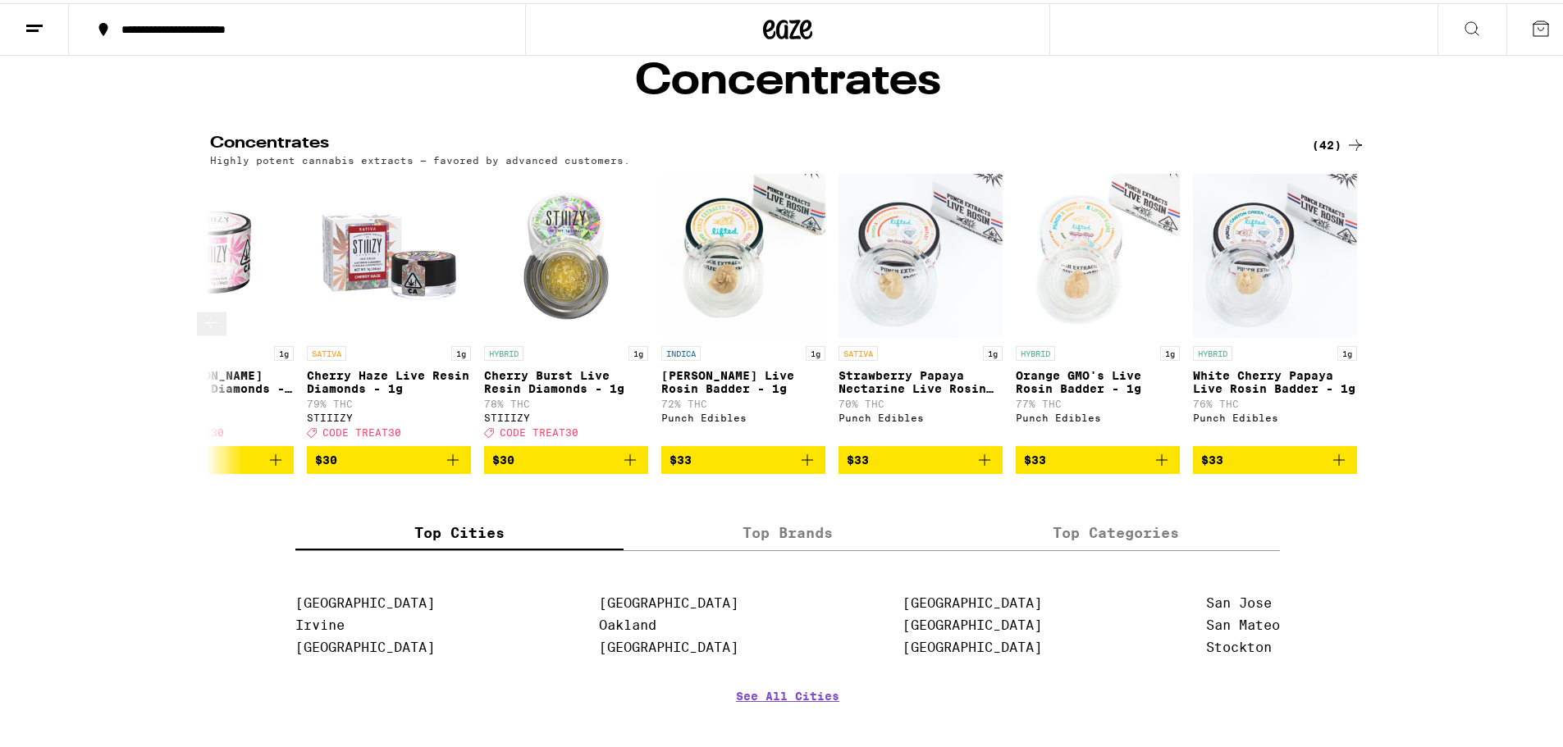
scroll to position [0, 6288]
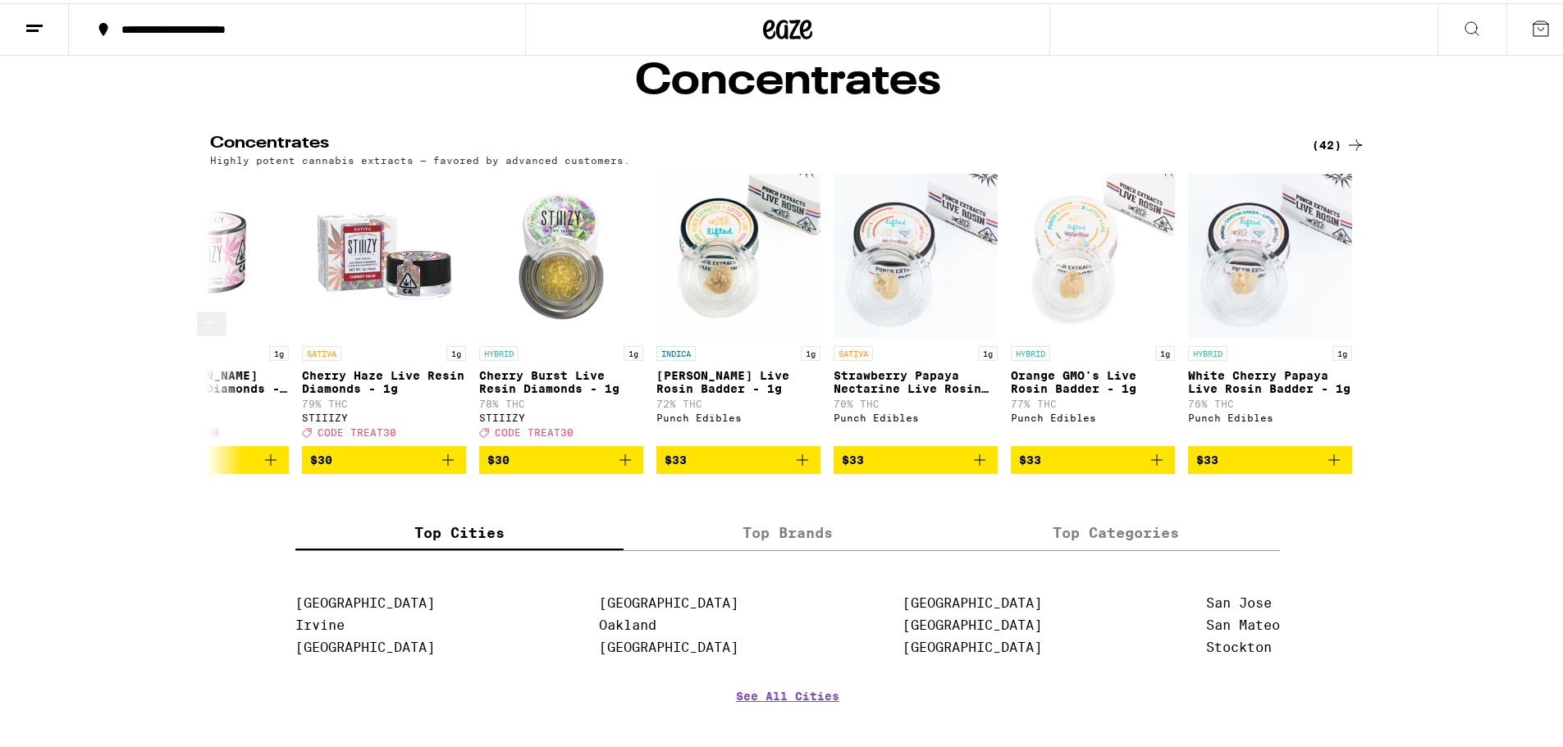
click at [217, 330] on icon at bounding box center [212, 320] width 20 height 20
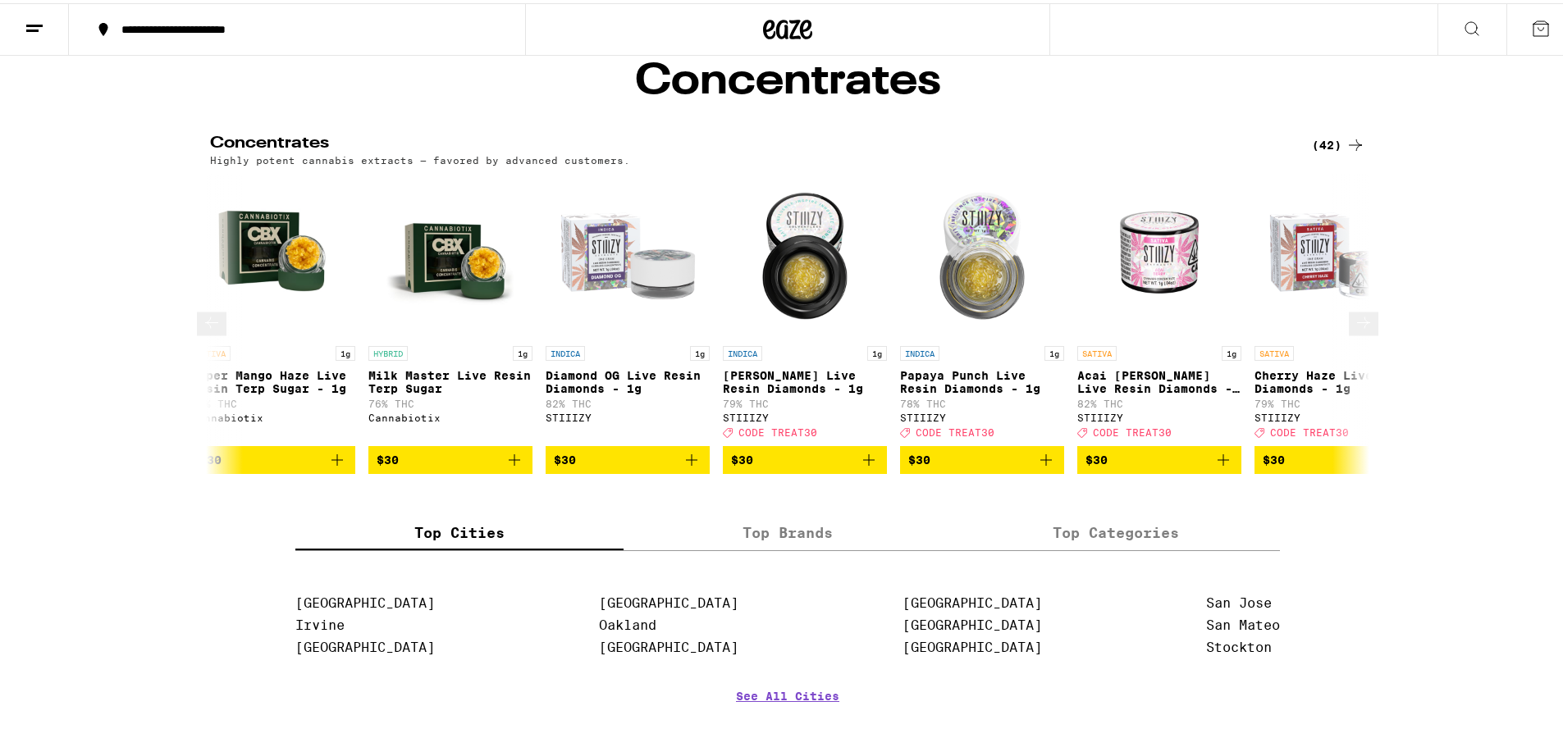
scroll to position [0, 5312]
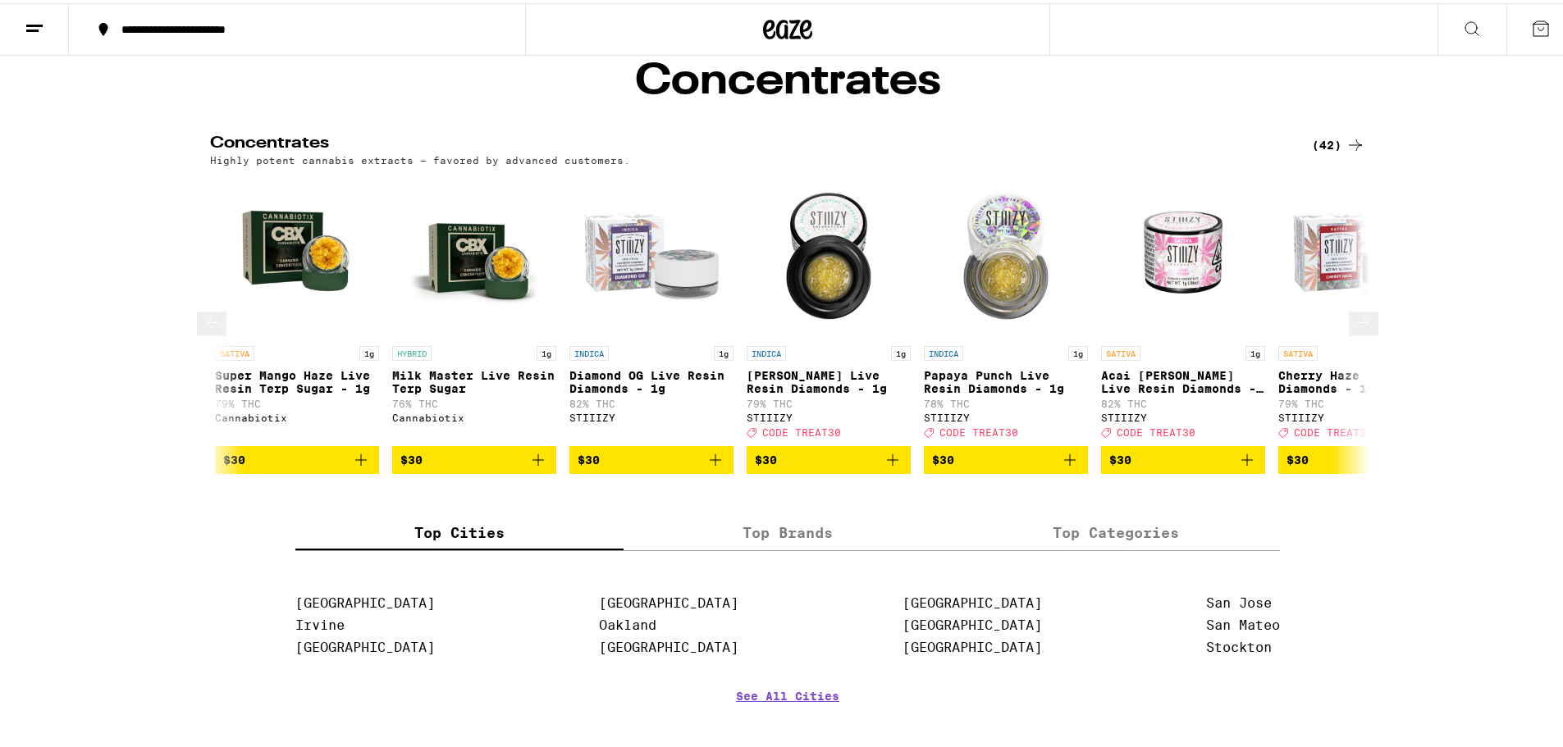
click at [214, 330] on icon at bounding box center [212, 320] width 20 height 20
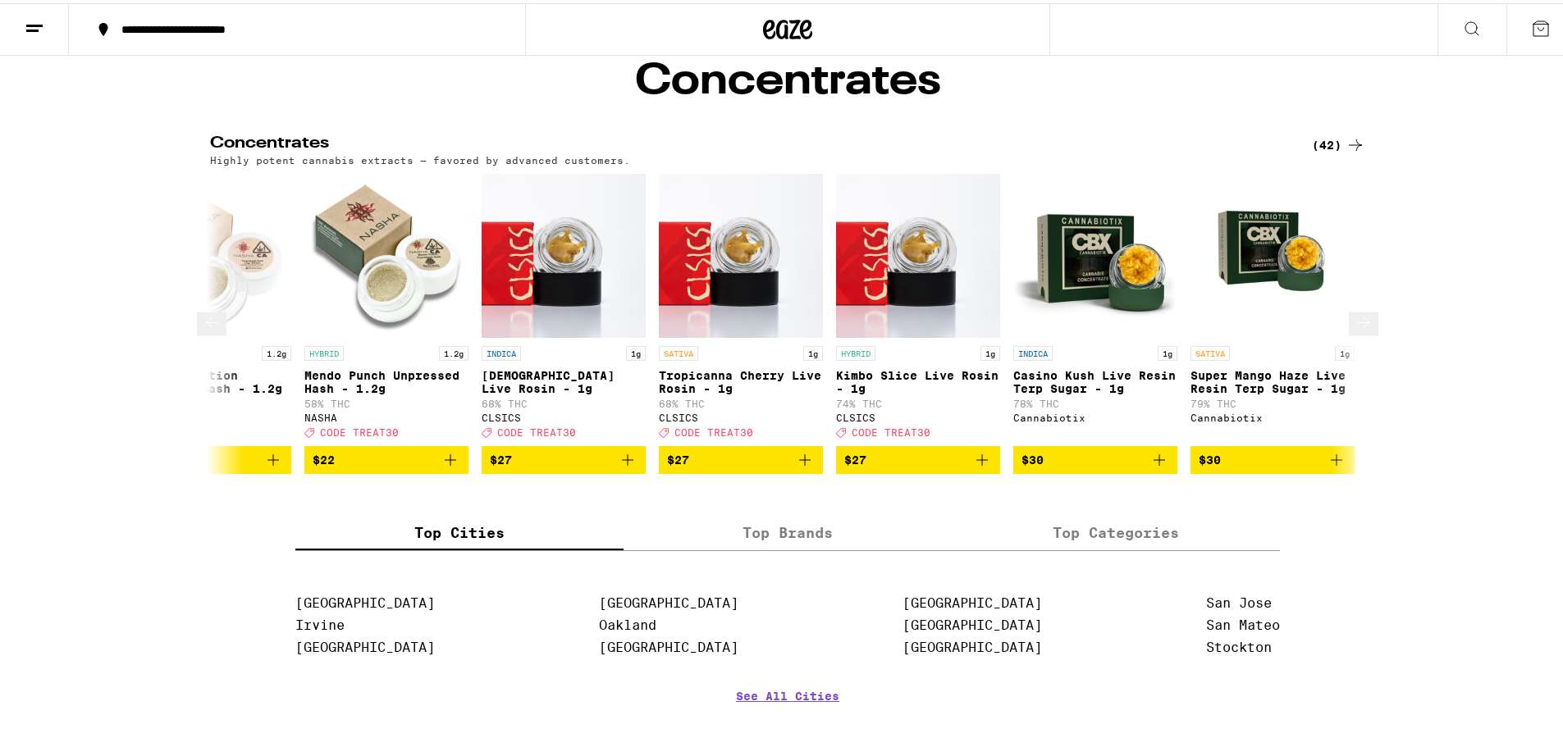
scroll to position [0, 4335]
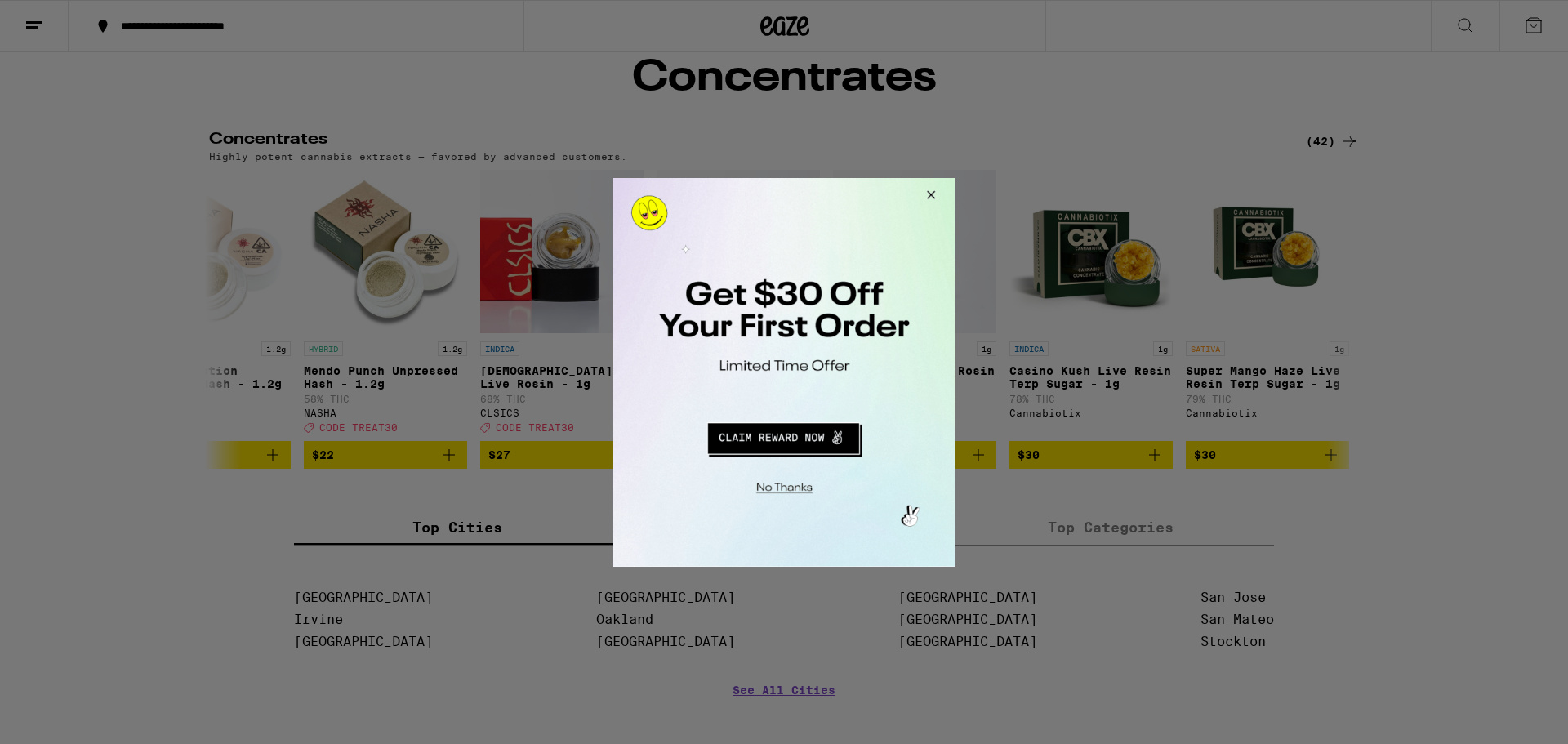
click at [933, 194] on button "Close Modal" at bounding box center [928, 196] width 44 height 39
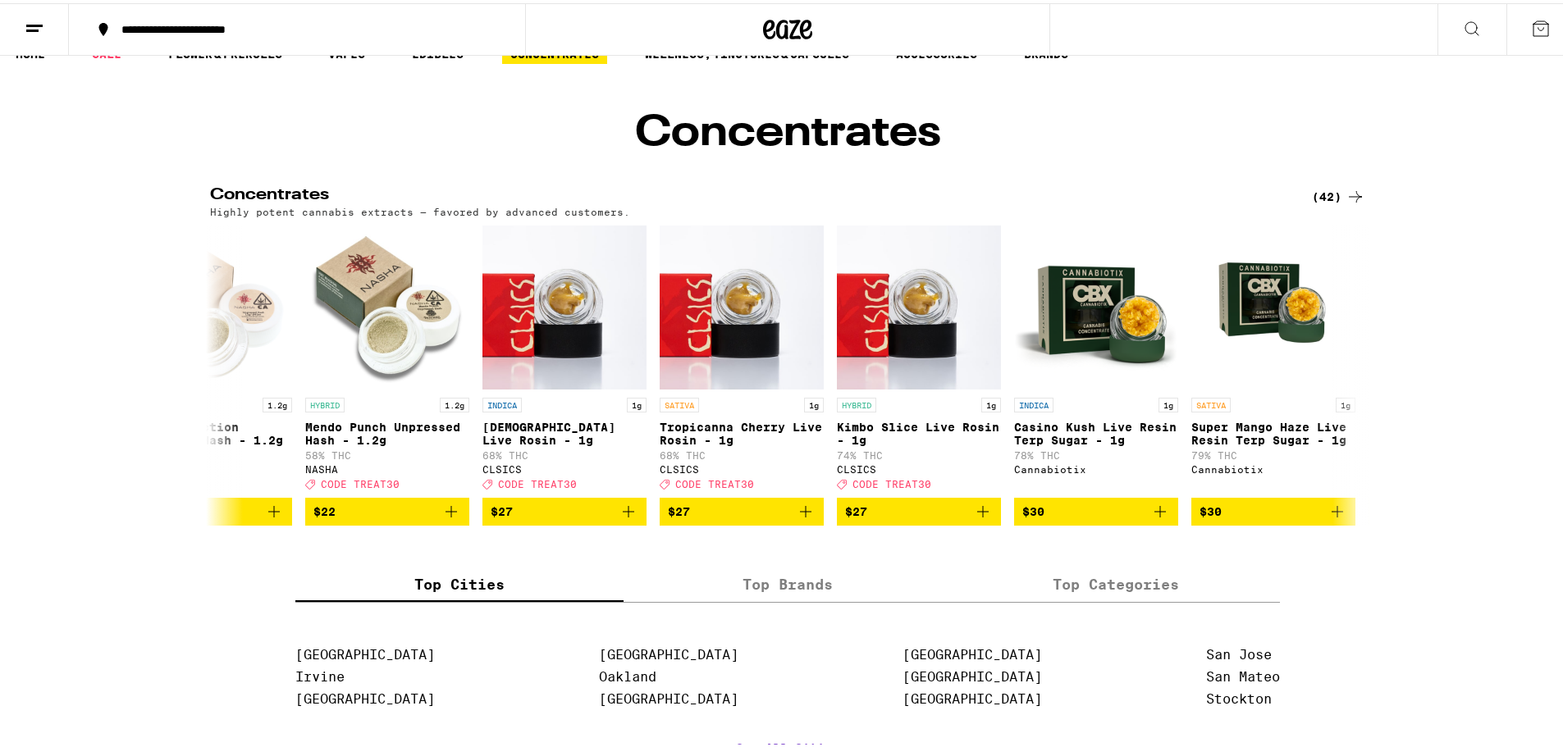
scroll to position [0, 0]
